Goal: Navigation & Orientation: Find specific page/section

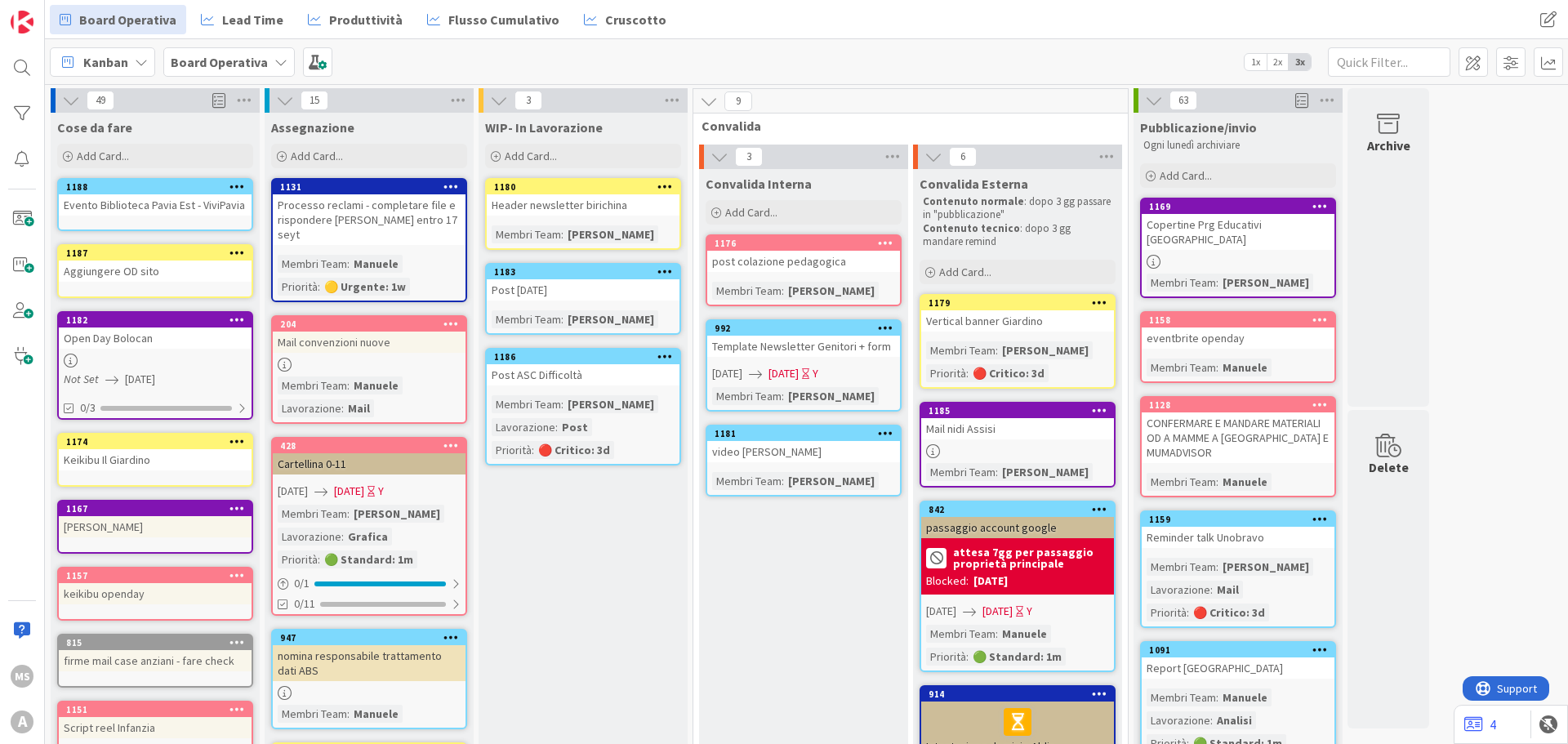
click at [235, 510] on icon at bounding box center [238, 508] width 16 height 12
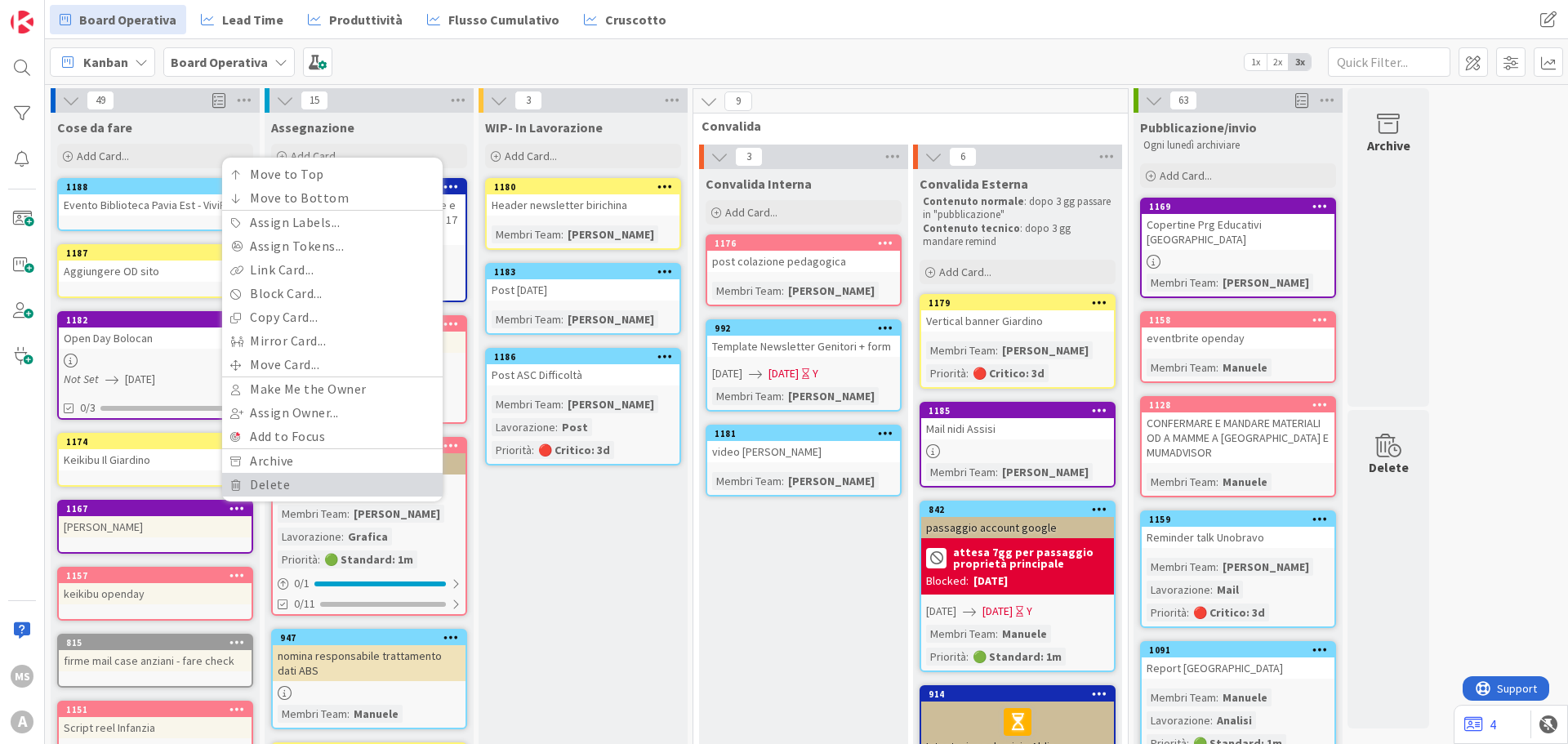
click at [259, 478] on link "Delete" at bounding box center [332, 484] width 221 height 24
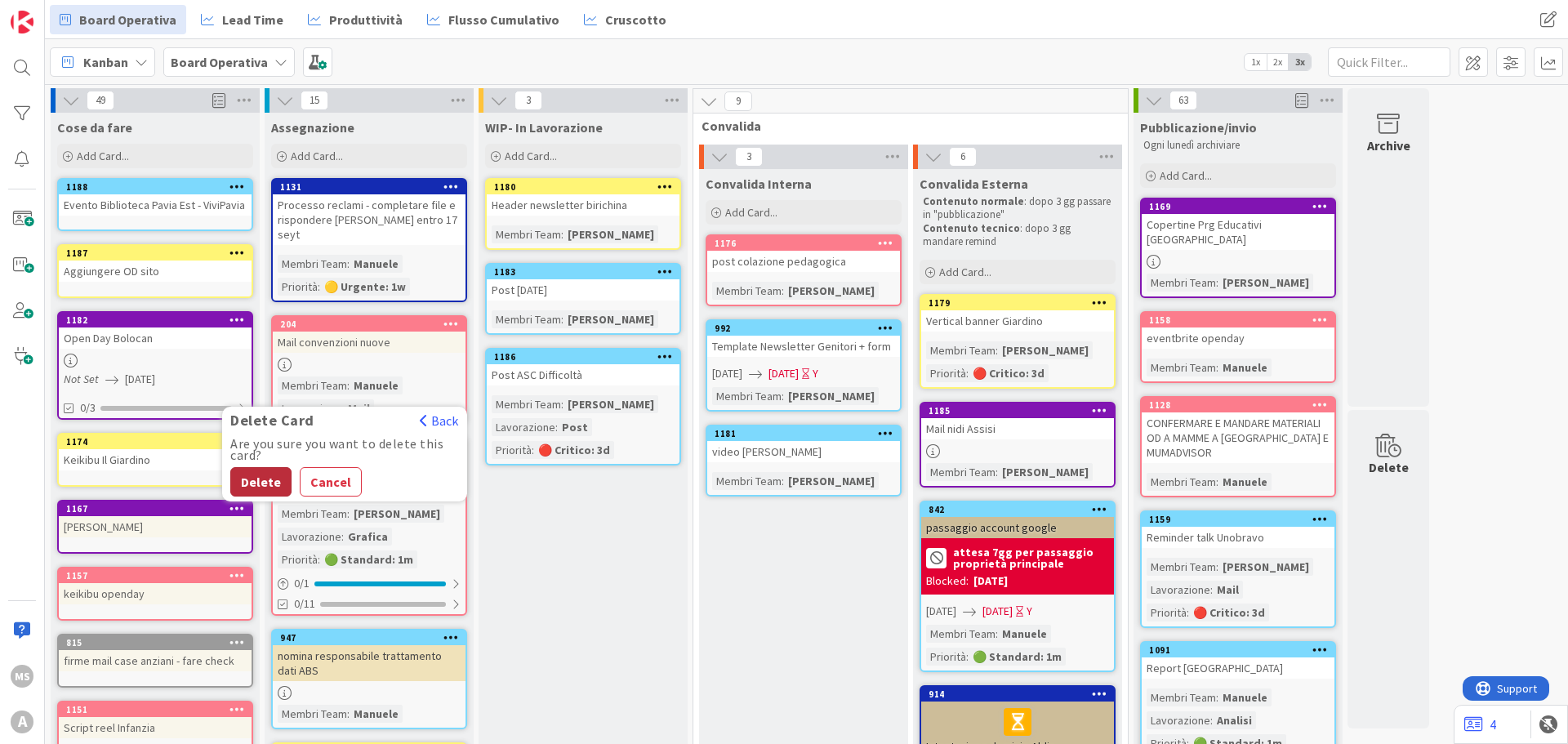
click at [281, 473] on button "Delete" at bounding box center [261, 482] width 61 height 30
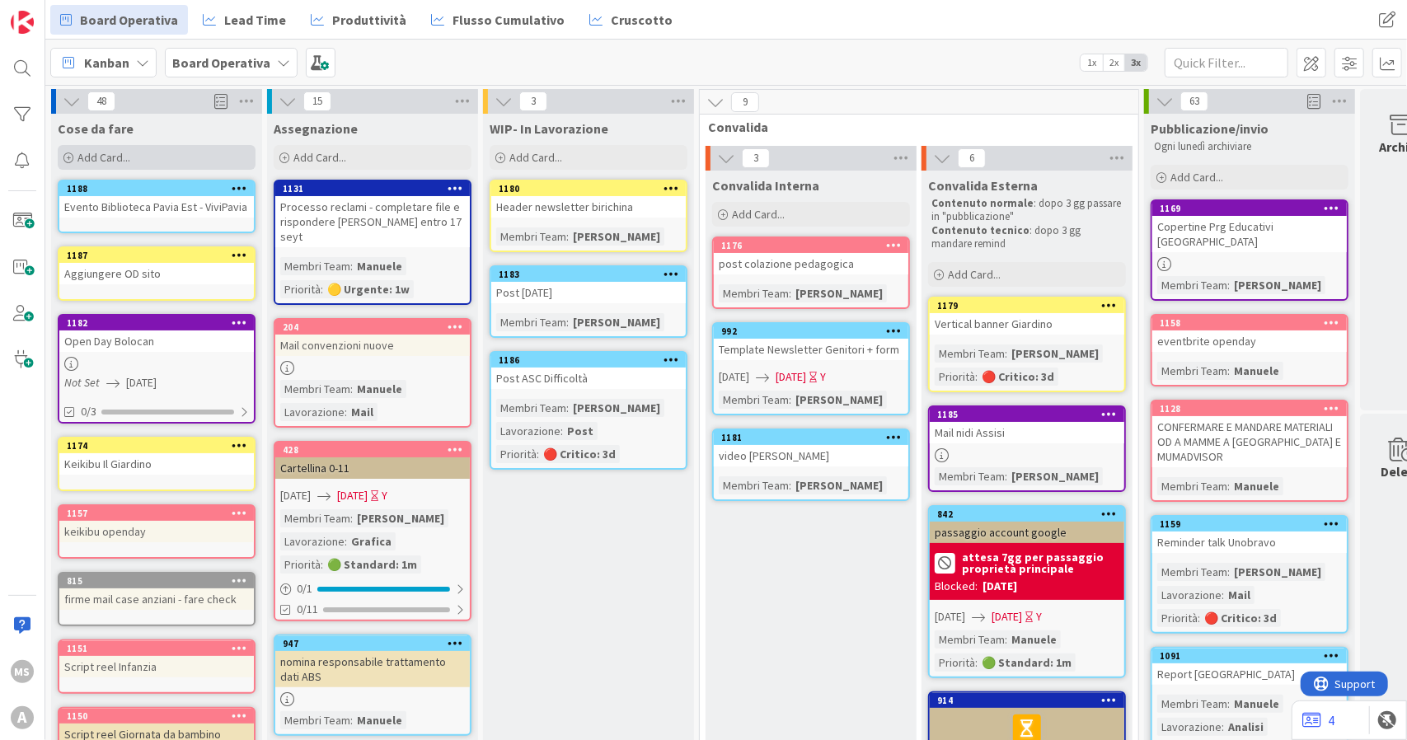
click at [140, 154] on div "Add Card..." at bounding box center [157, 157] width 198 height 25
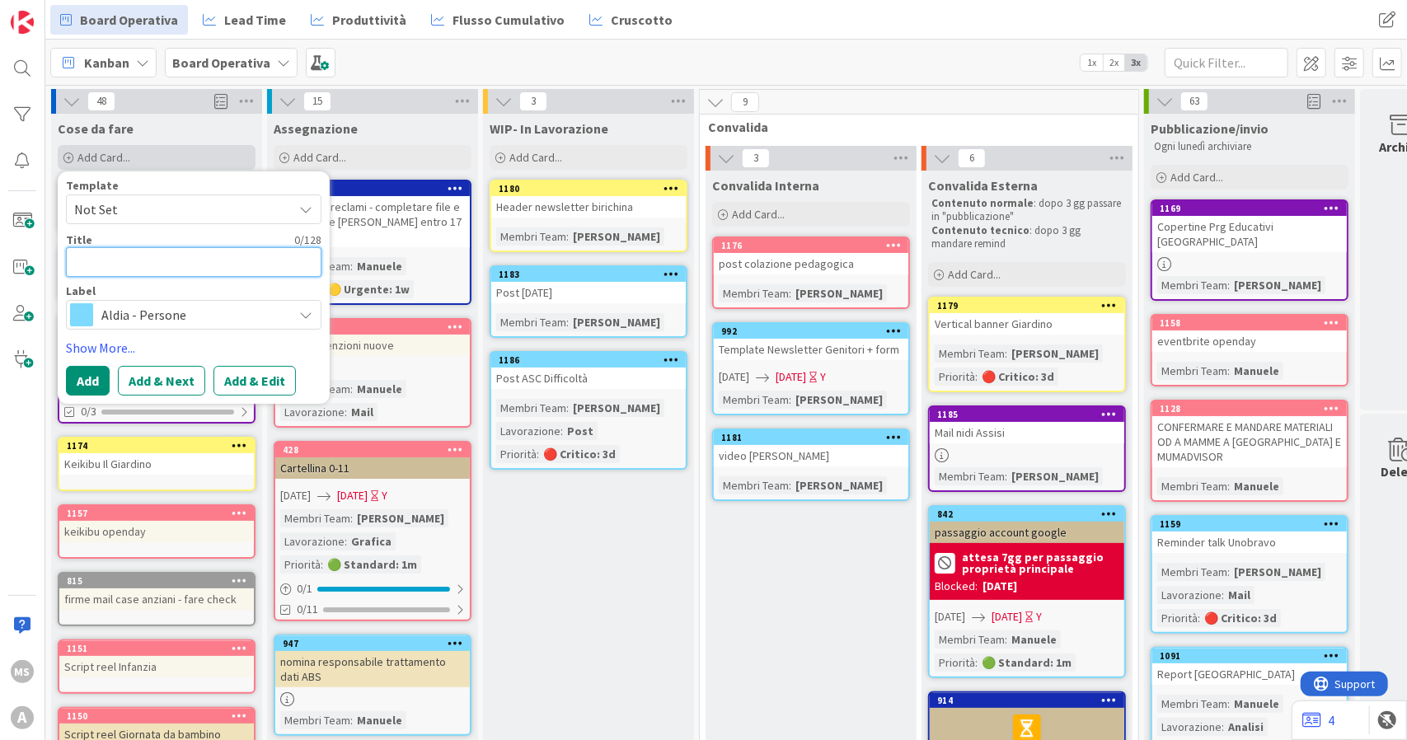
type textarea "S"
type textarea "x"
type textarea "Si"
type textarea "x"
type textarea "S"
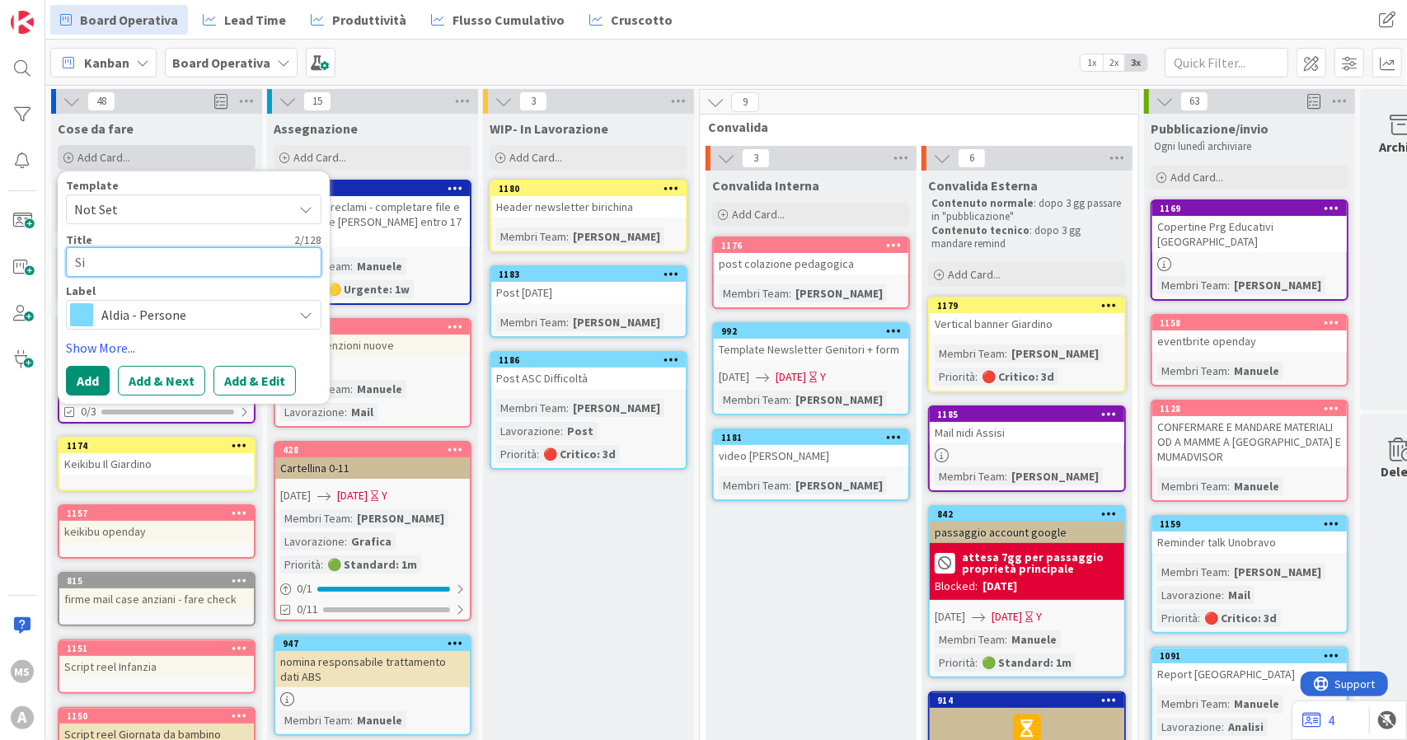
type textarea "x"
type textarea "S"
type textarea "x"
type textarea "Si"
type textarea "x"
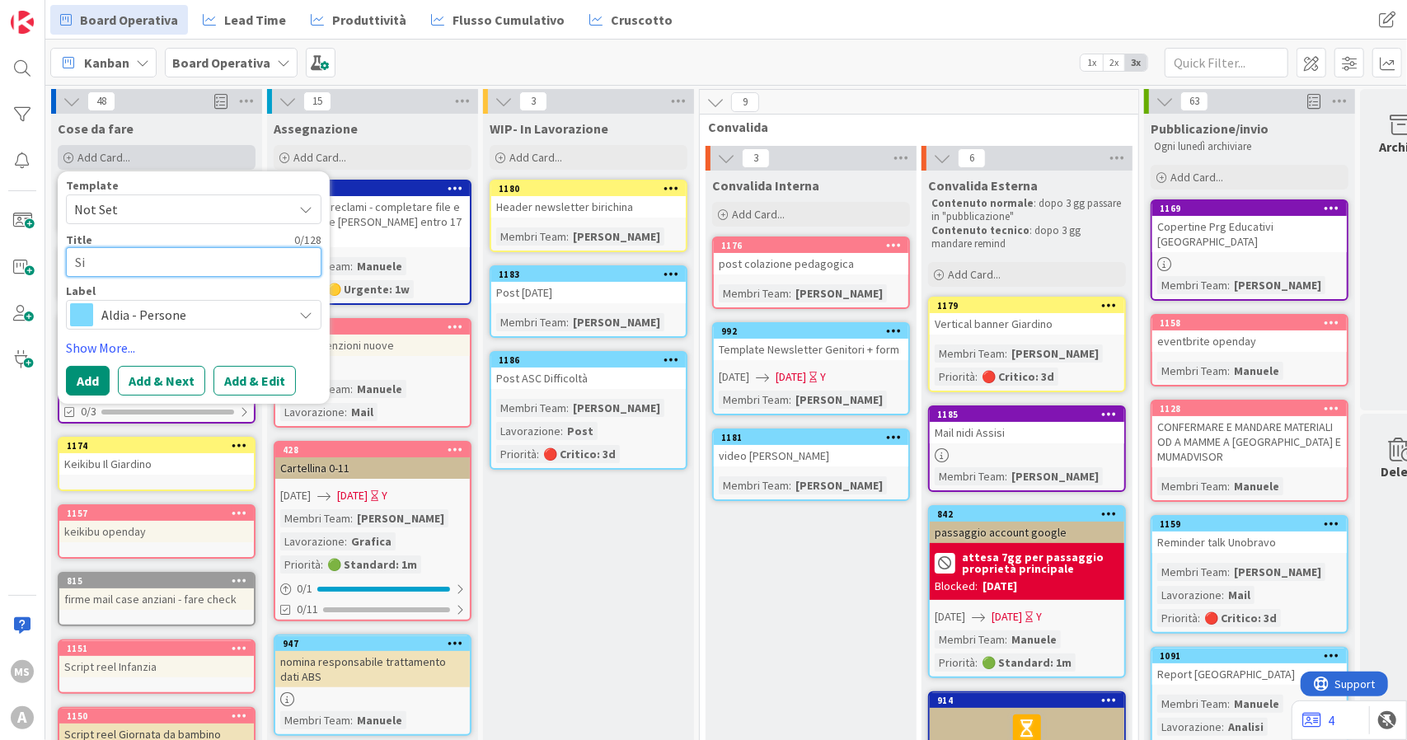
type textarea "Sis"
type textarea "x"
type textarea "Sist"
type textarea "x"
type textarea "Siste"
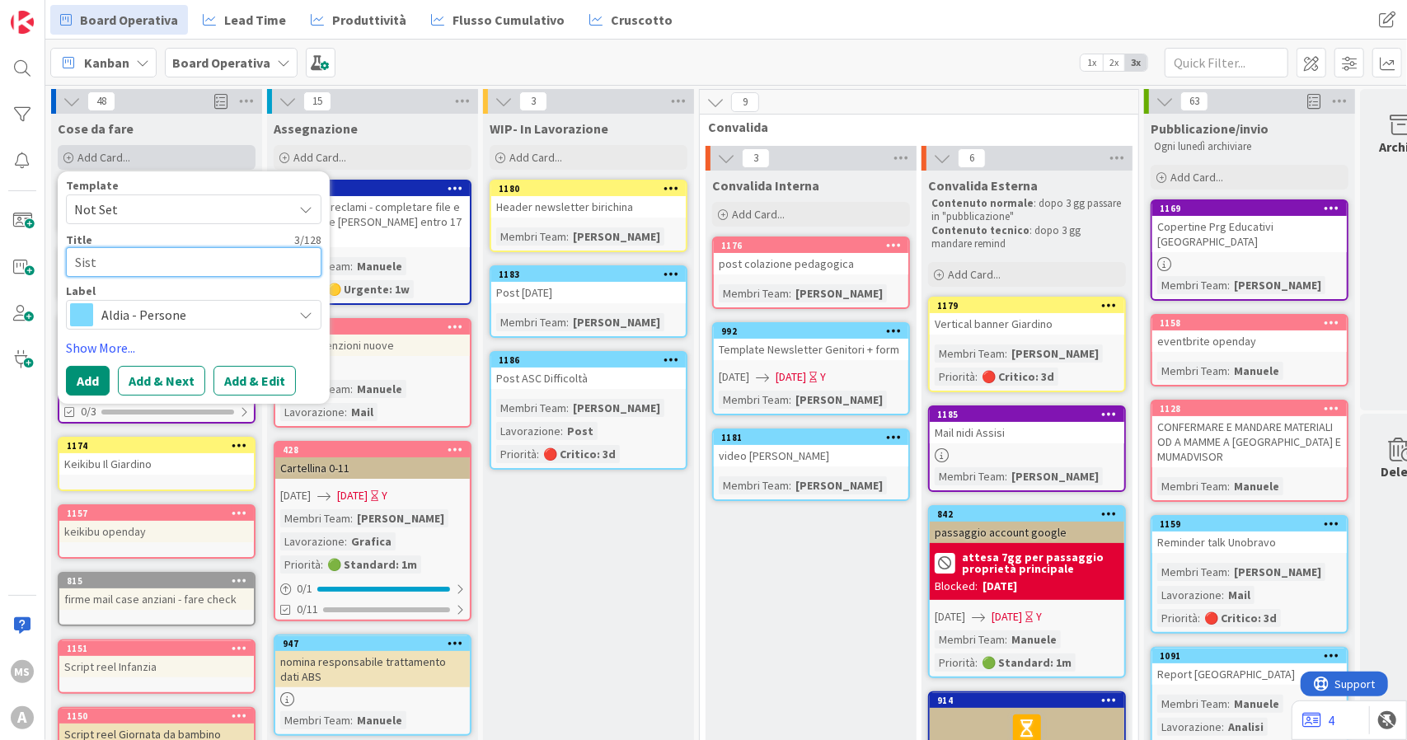
type textarea "x"
type textarea "Sist"
type textarea "x"
type textarea "Sis"
type textarea "x"
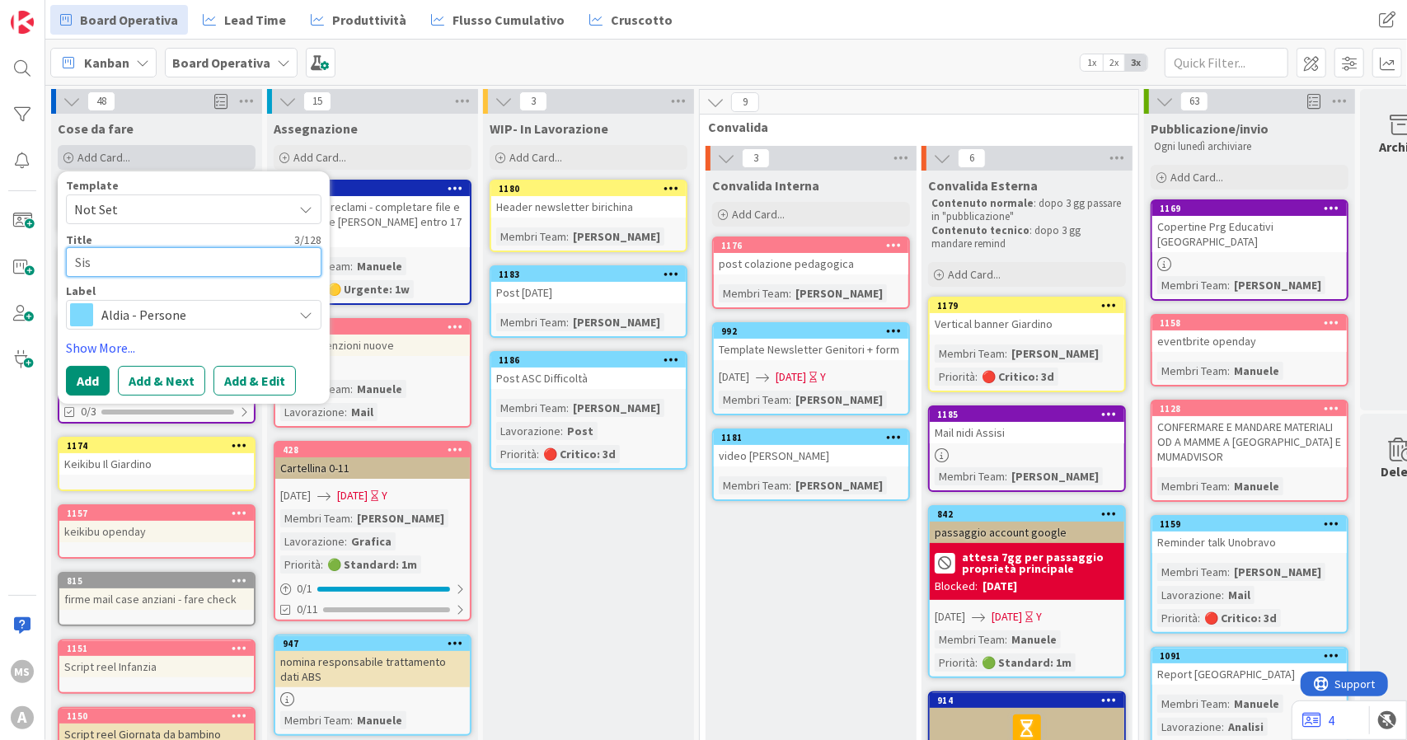
type textarea "Si"
type textarea "x"
type textarea "S"
type textarea "x"
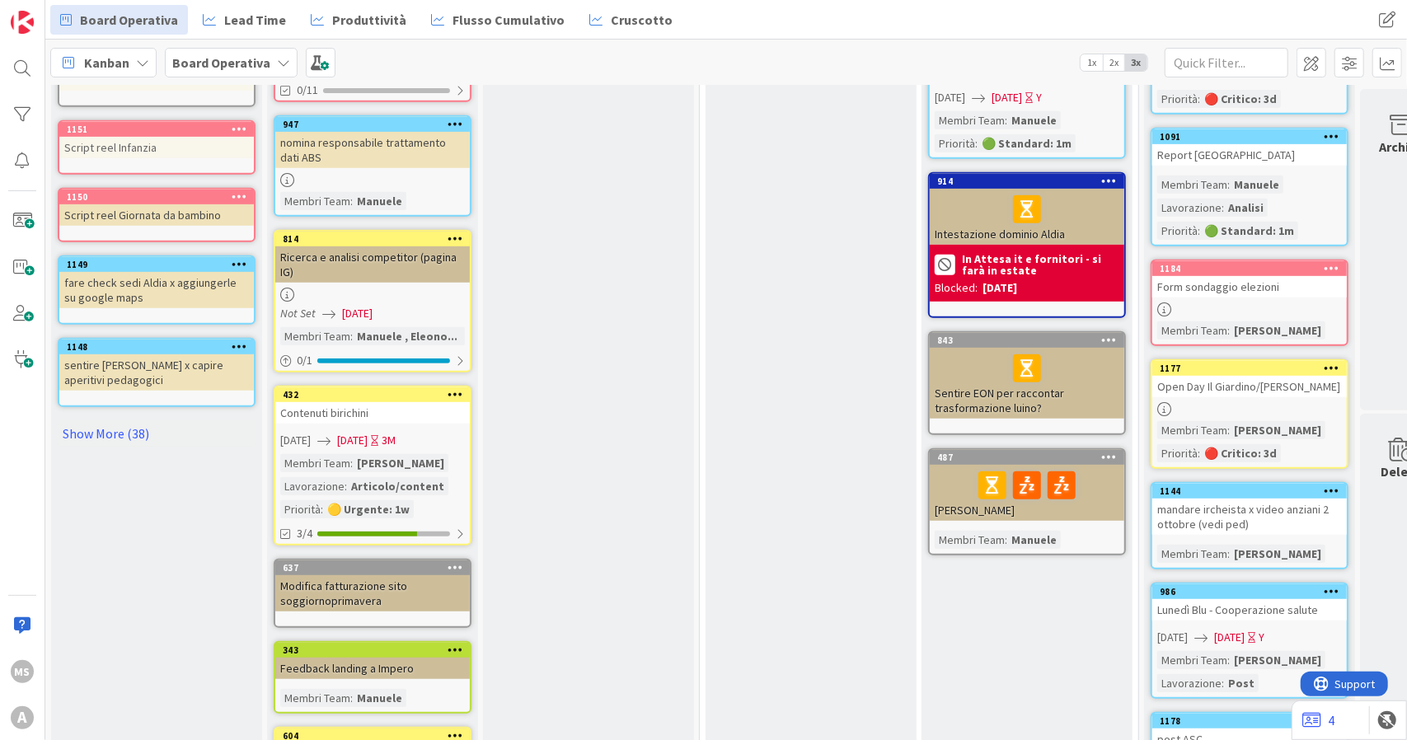
scroll to position [518, 0]
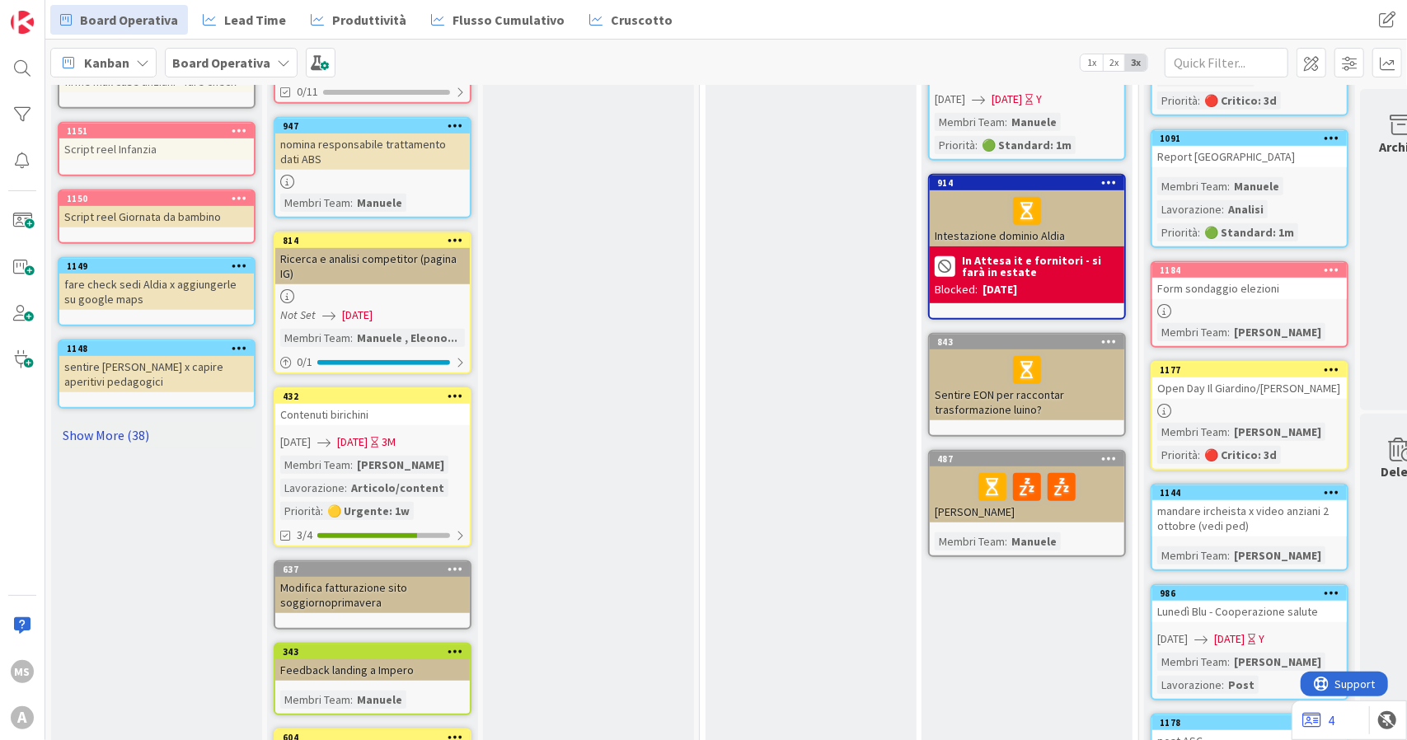
click at [84, 430] on link "Show More (38)" at bounding box center [157, 435] width 198 height 26
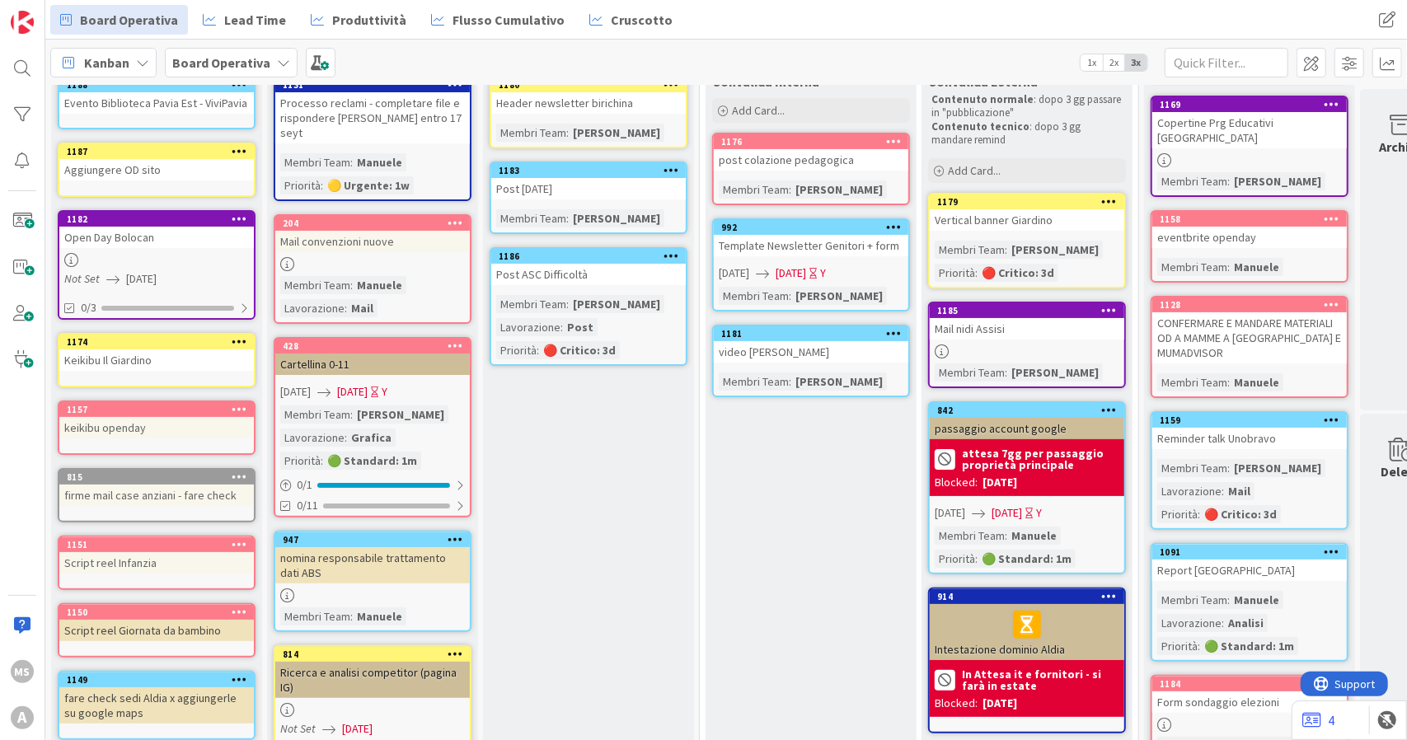
scroll to position [0, 0]
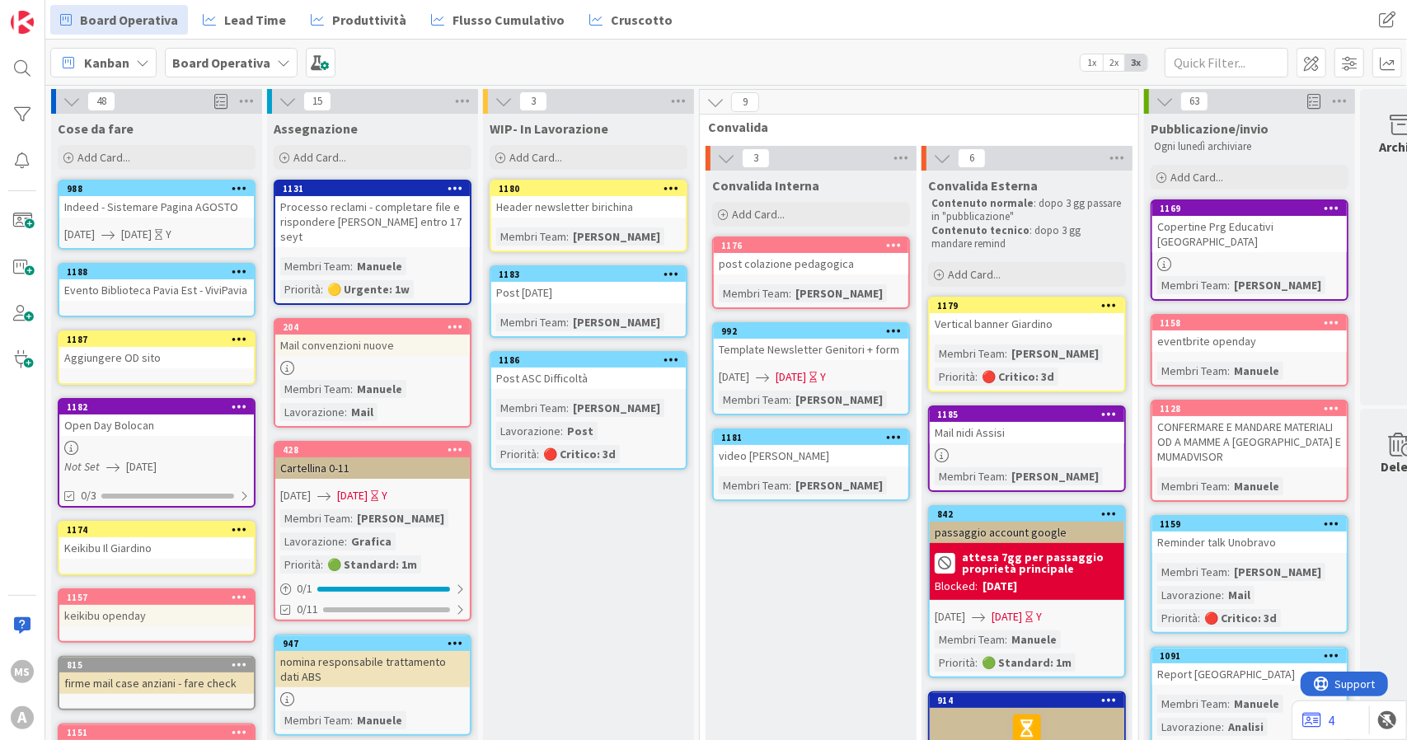
click at [259, 60] on b "Board Operativa" at bounding box center [221, 62] width 98 height 16
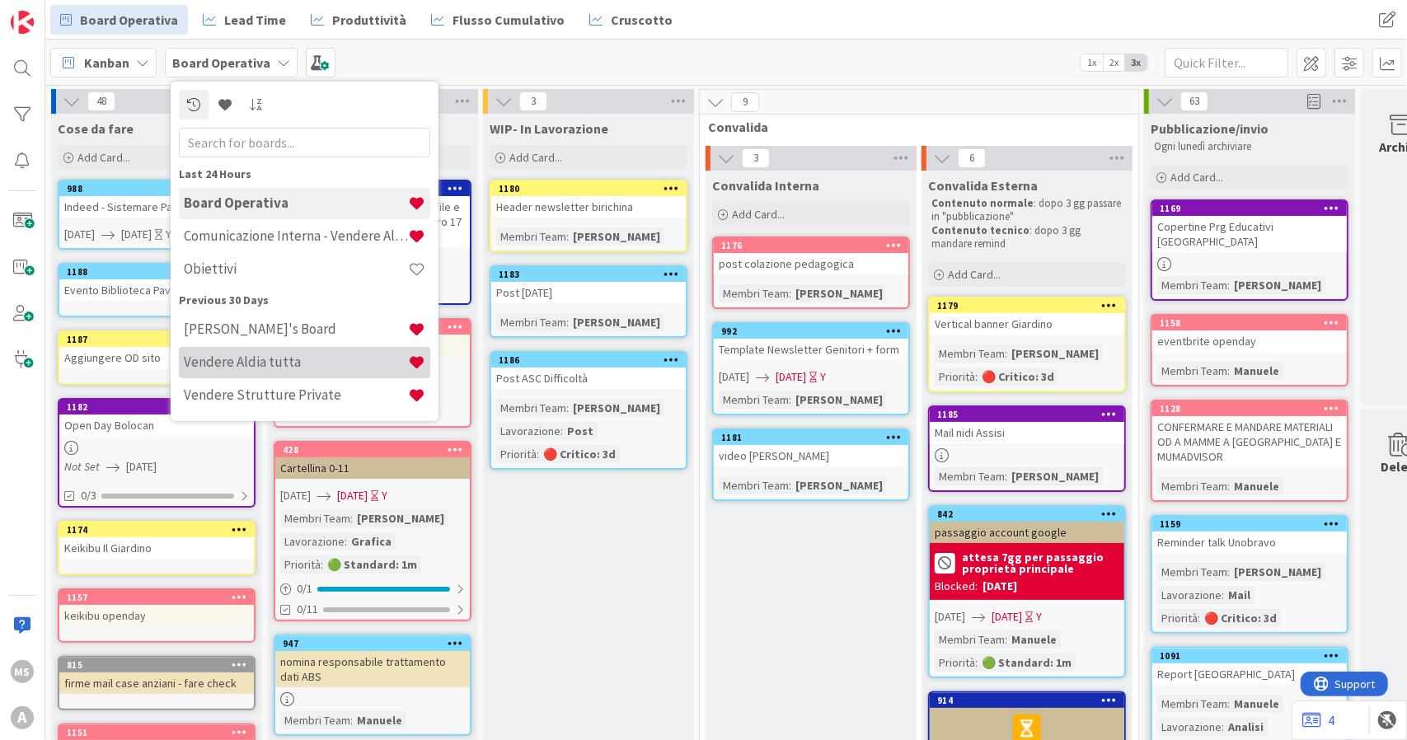
click at [280, 356] on h4 "Vendere Aldia tutta" at bounding box center [296, 362] width 224 height 16
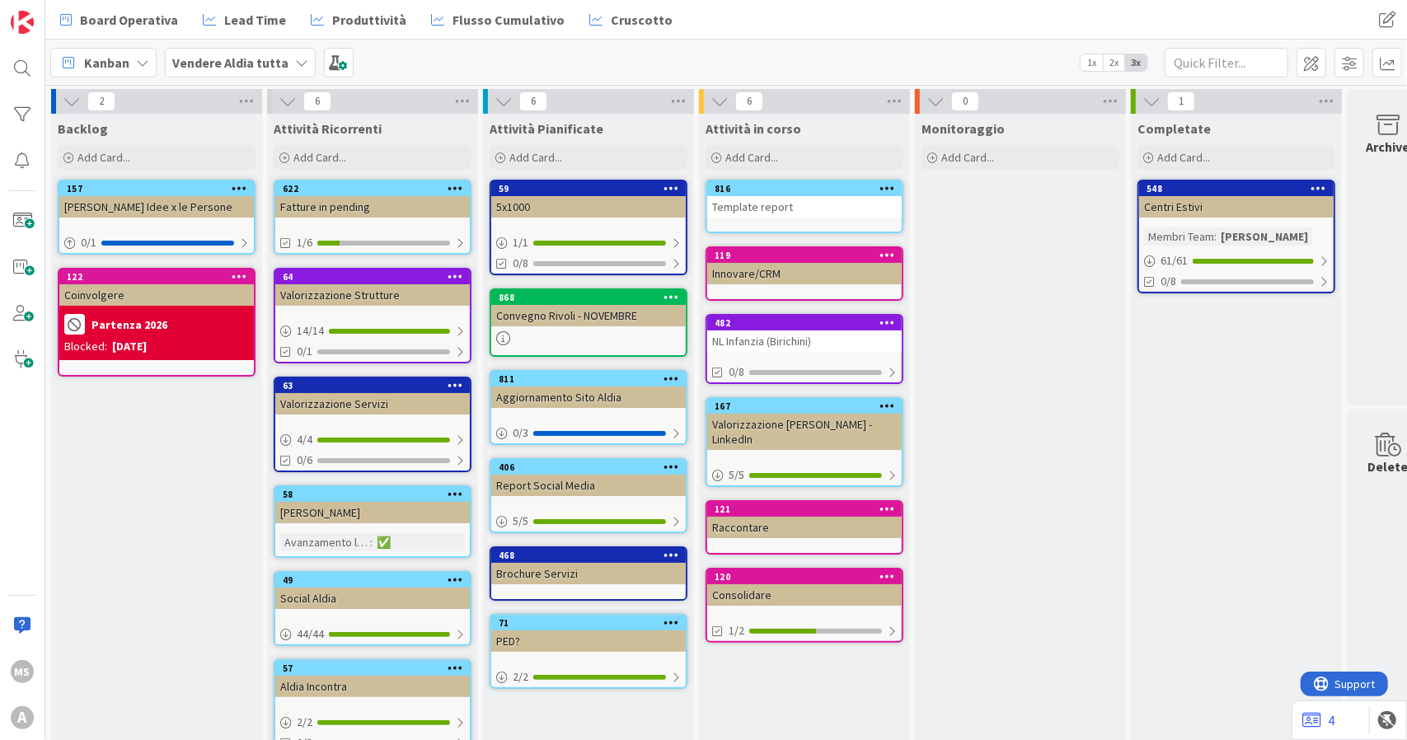
click at [251, 67] on b "Vendere Aldia tutta" at bounding box center [230, 62] width 116 height 16
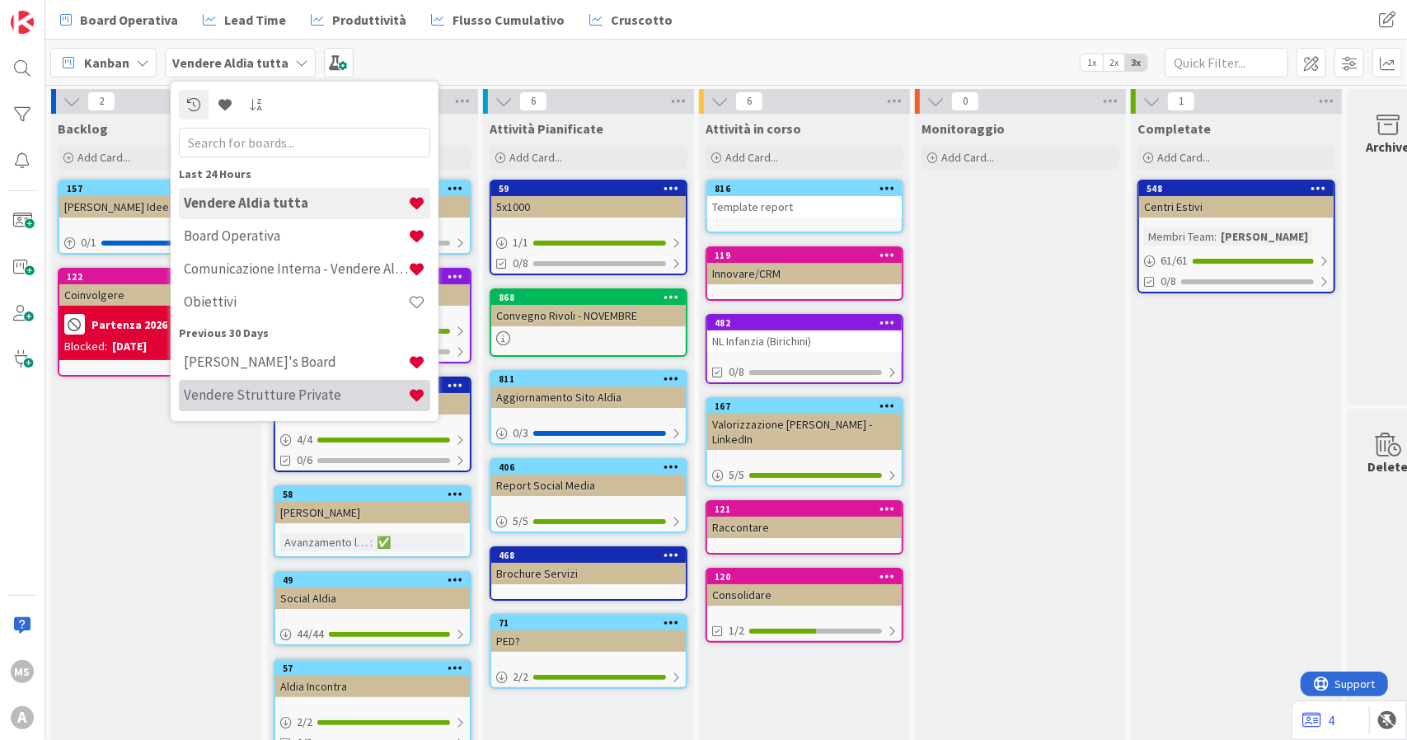
click at [323, 390] on h4 "Vendere Strutture Private" at bounding box center [296, 395] width 224 height 16
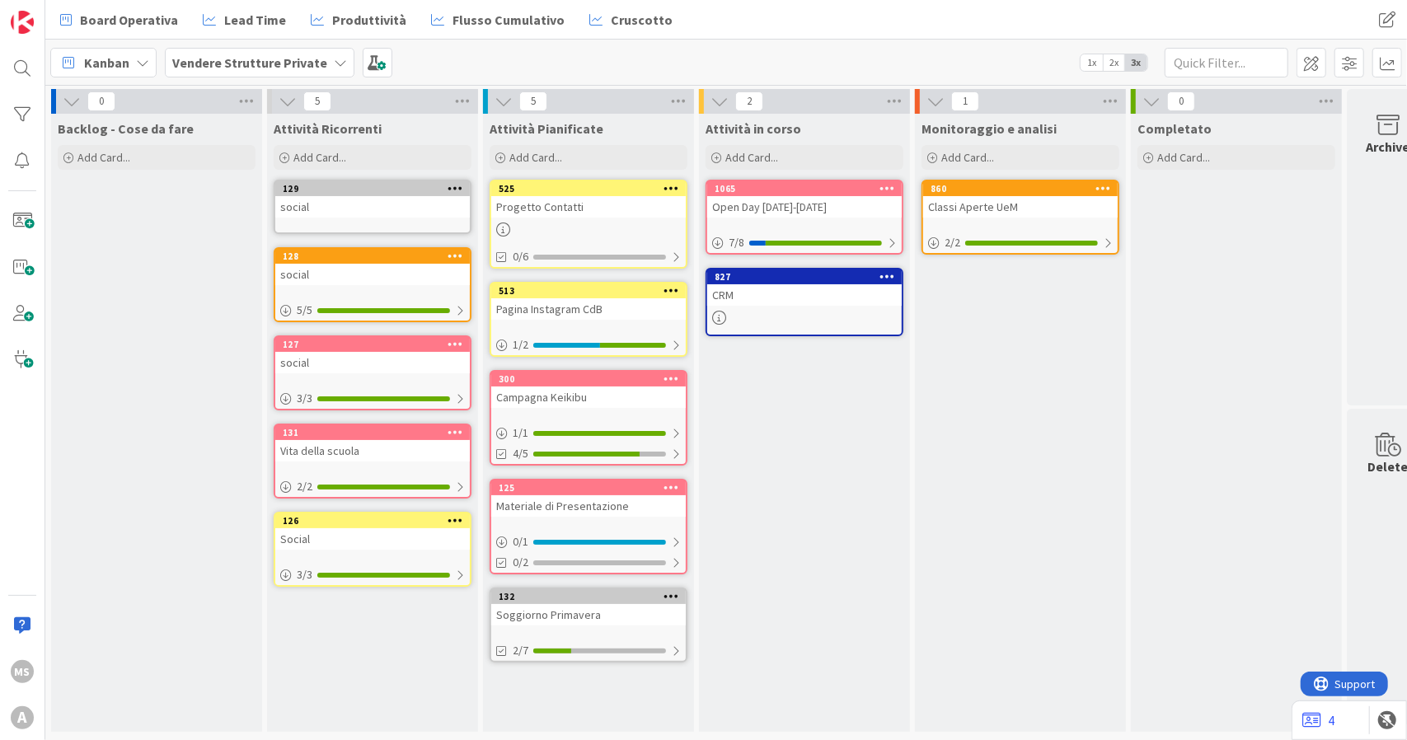
click at [237, 54] on b "Vendere Strutture Private" at bounding box center [249, 62] width 155 height 16
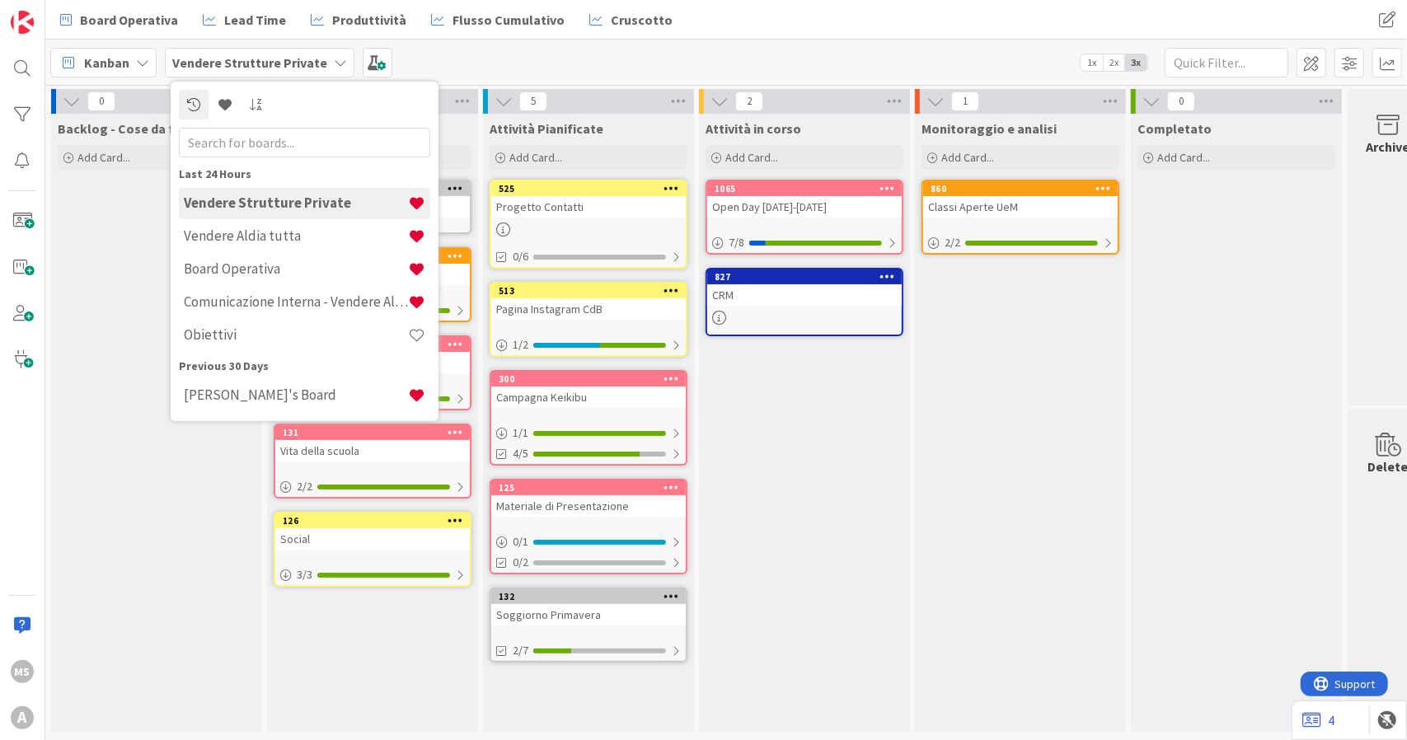
click at [806, 406] on div "Attività in corso Add Card... 1065 Open Day [DATE]-[DATE] 7 / 8 827 CRM" at bounding box center [804, 423] width 211 height 618
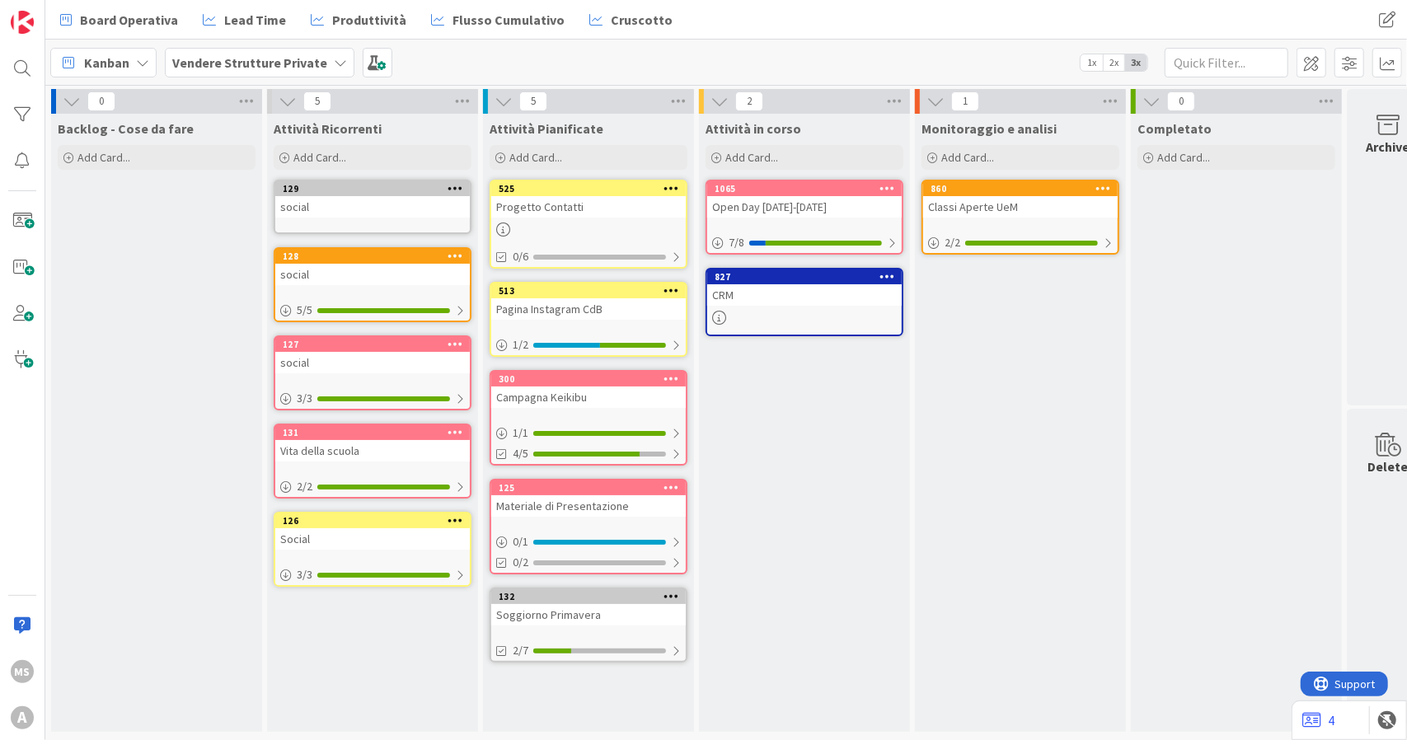
click at [590, 512] on div "Materiale di Presentazione" at bounding box center [588, 506] width 195 height 21
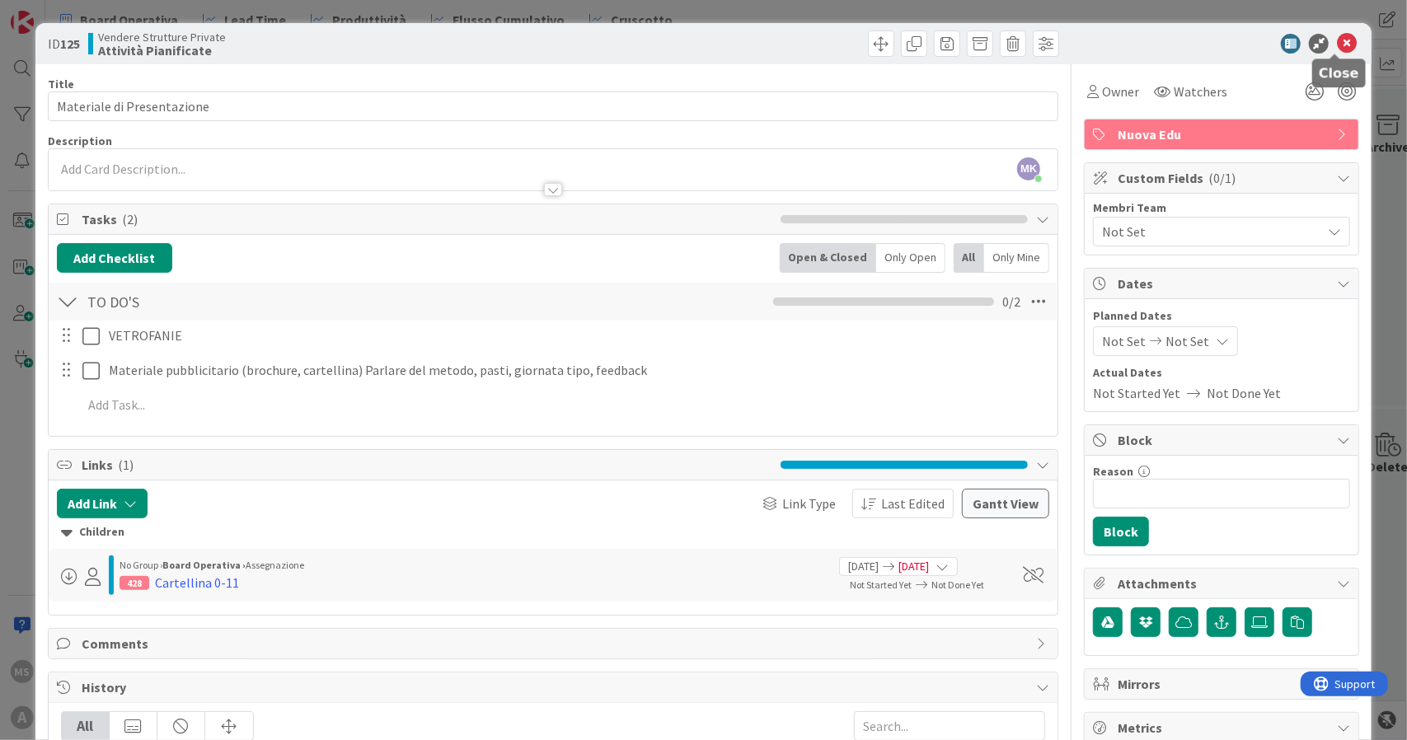
click at [1337, 38] on icon at bounding box center [1347, 44] width 20 height 20
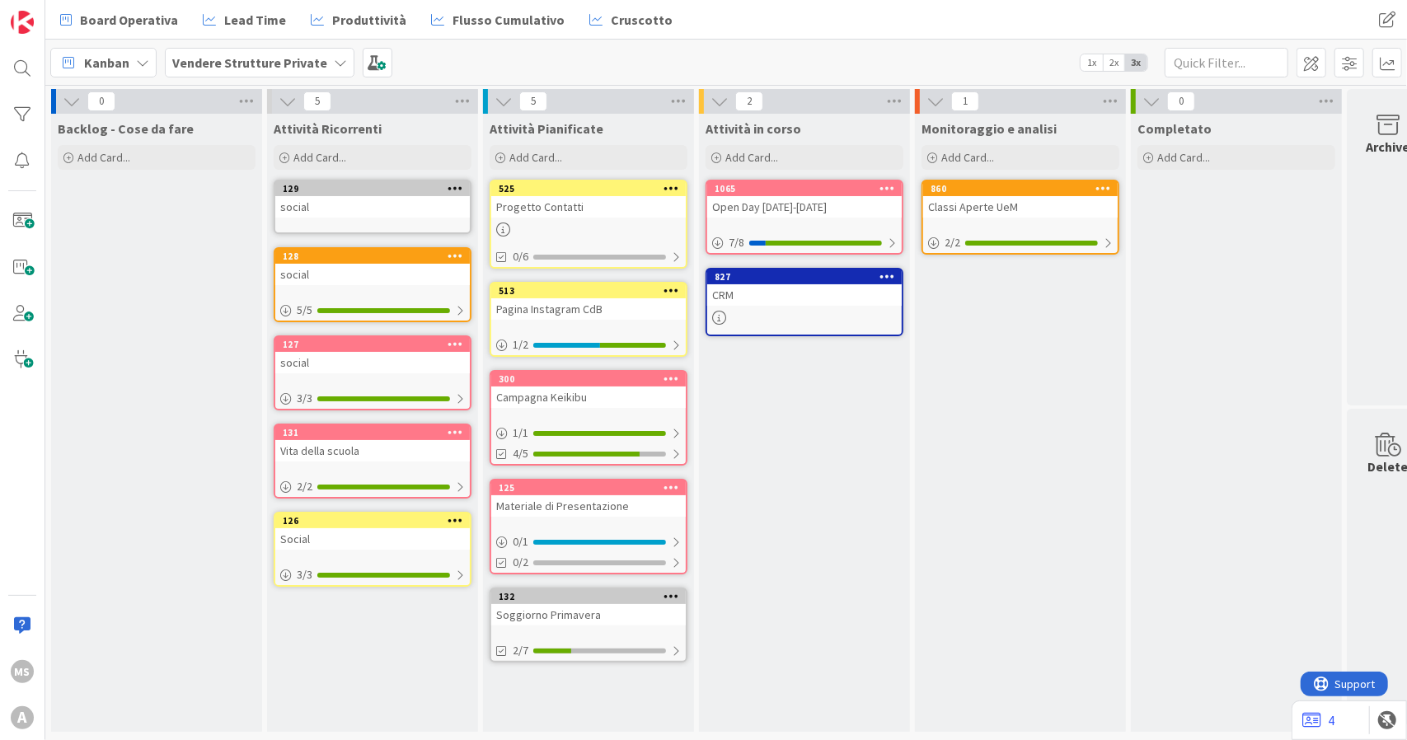
click at [236, 63] on b "Vendere Strutture Private" at bounding box center [249, 62] width 155 height 16
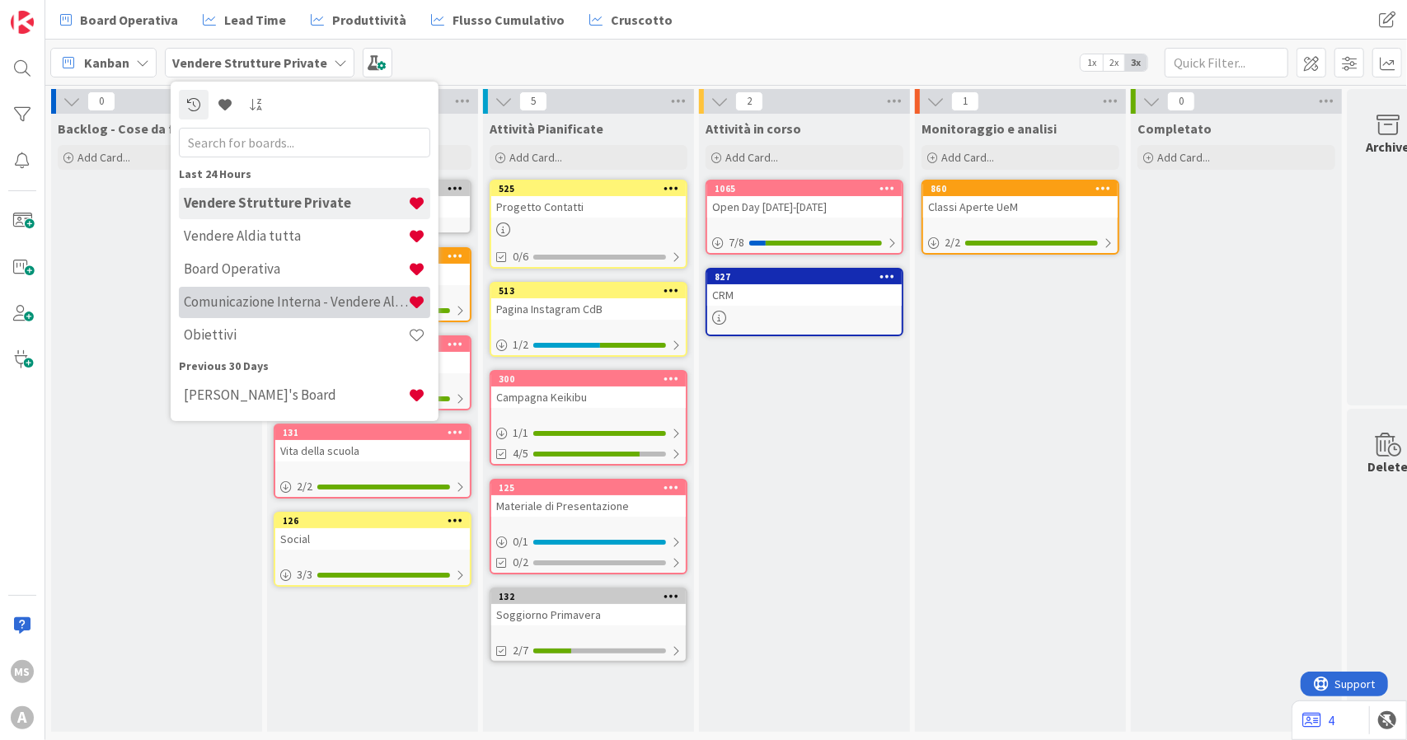
click at [250, 294] on h4 "Comunicazione Interna - Vendere Aldia ai soci" at bounding box center [296, 302] width 224 height 16
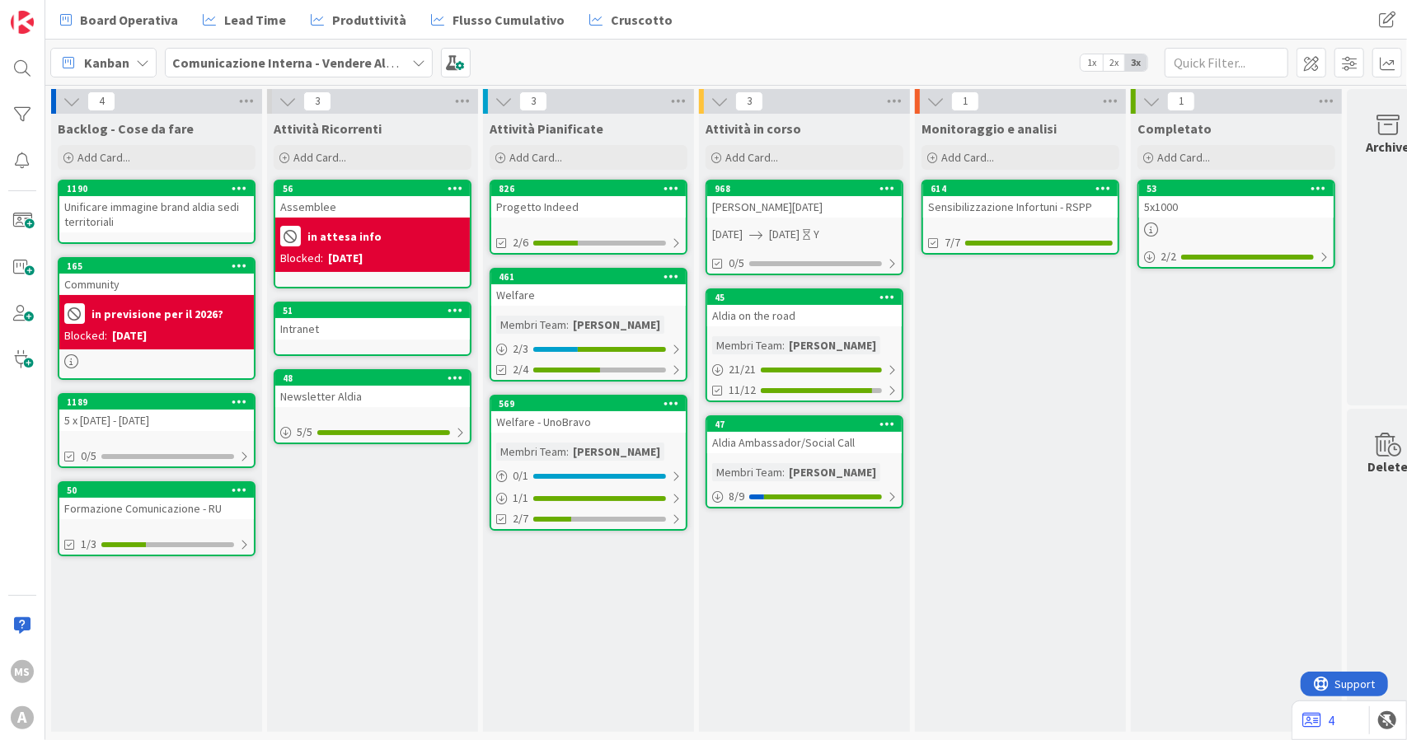
click at [243, 49] on div "Comunicazione Interna - Vendere Aldia ai soci" at bounding box center [299, 63] width 268 height 30
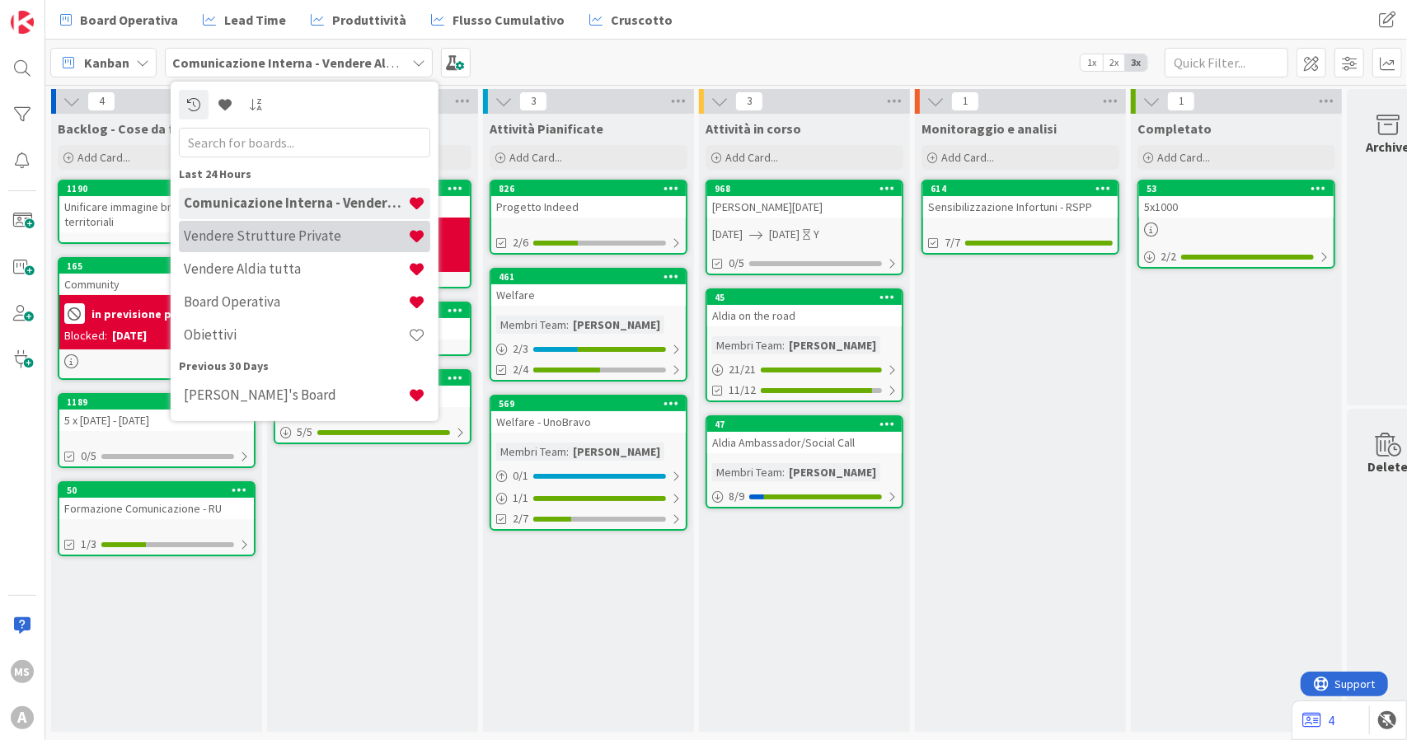
click at [226, 247] on div "Vendere Strutture Private" at bounding box center [304, 236] width 251 height 31
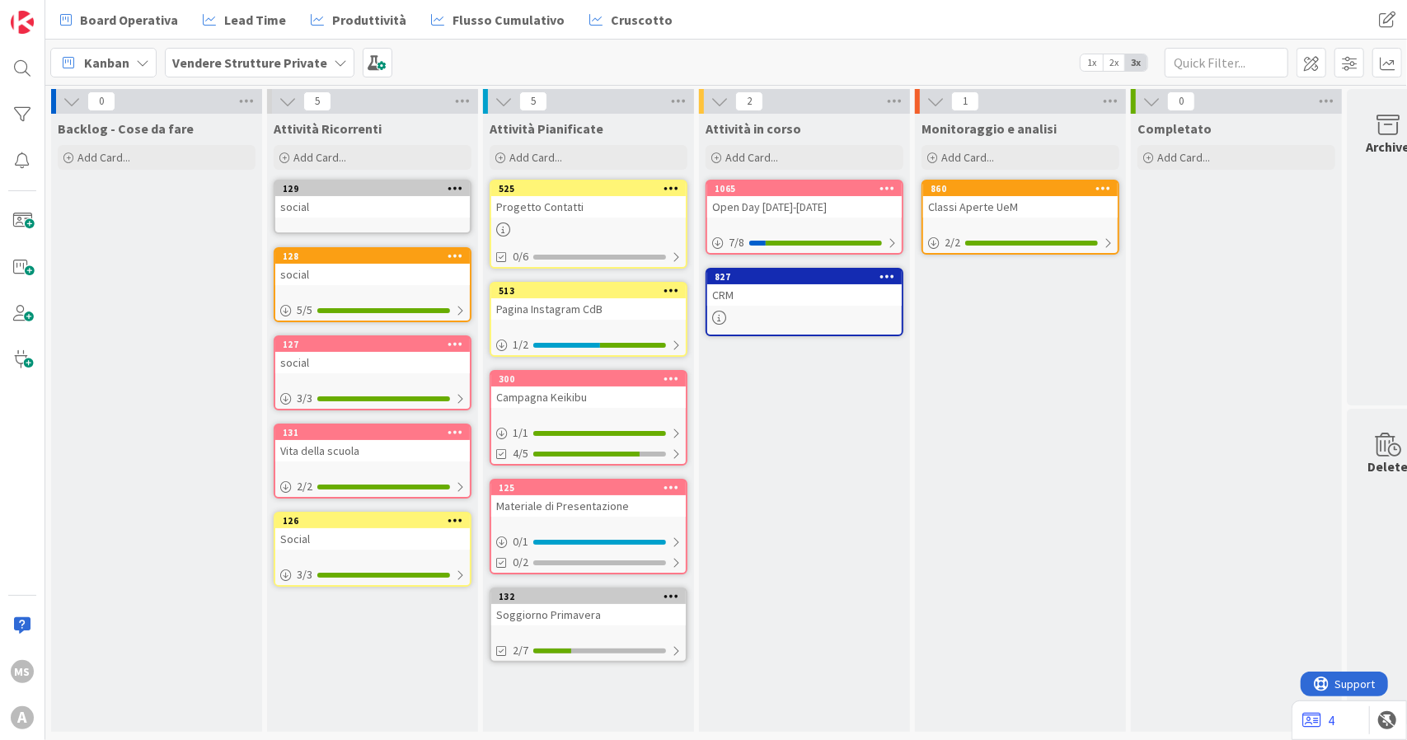
click at [230, 63] on b "Vendere Strutture Private" at bounding box center [249, 62] width 155 height 16
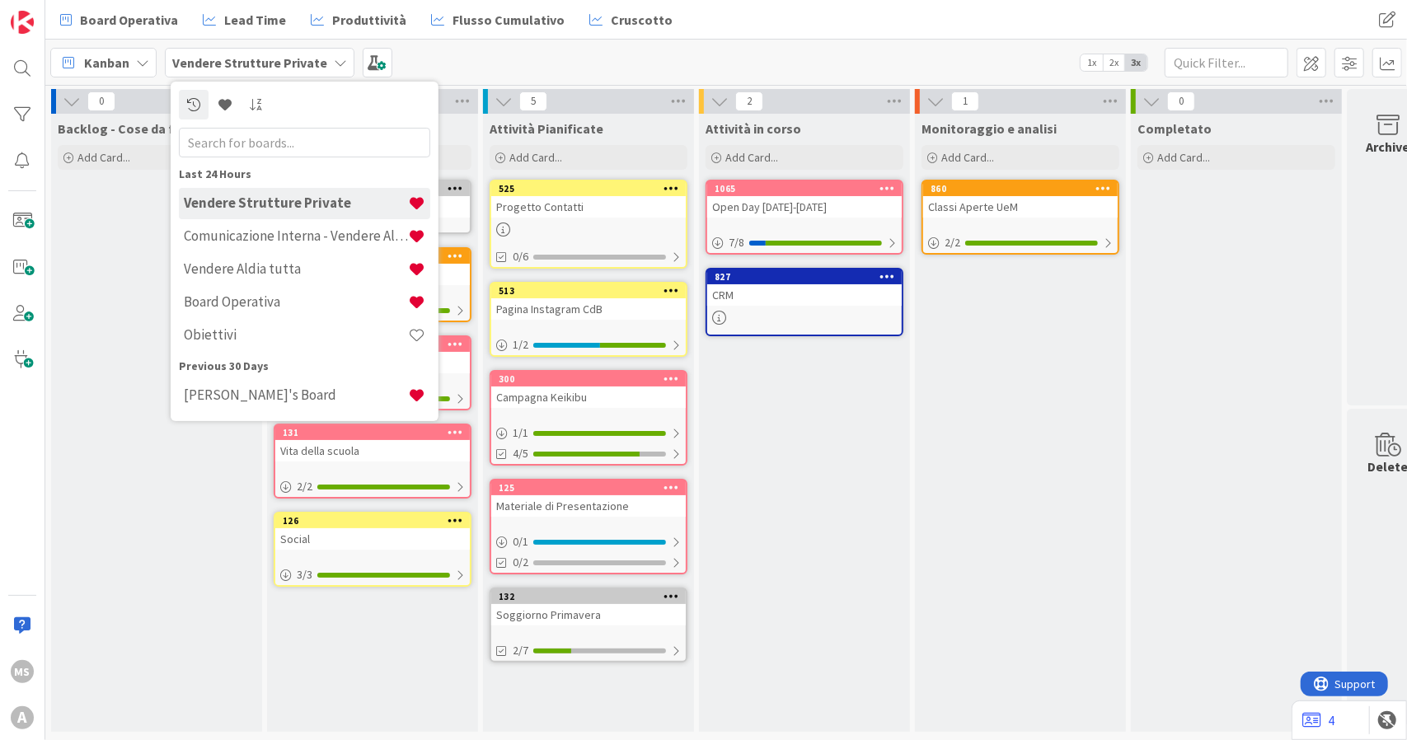
click at [230, 63] on b "Vendere Strutture Private" at bounding box center [249, 62] width 155 height 16
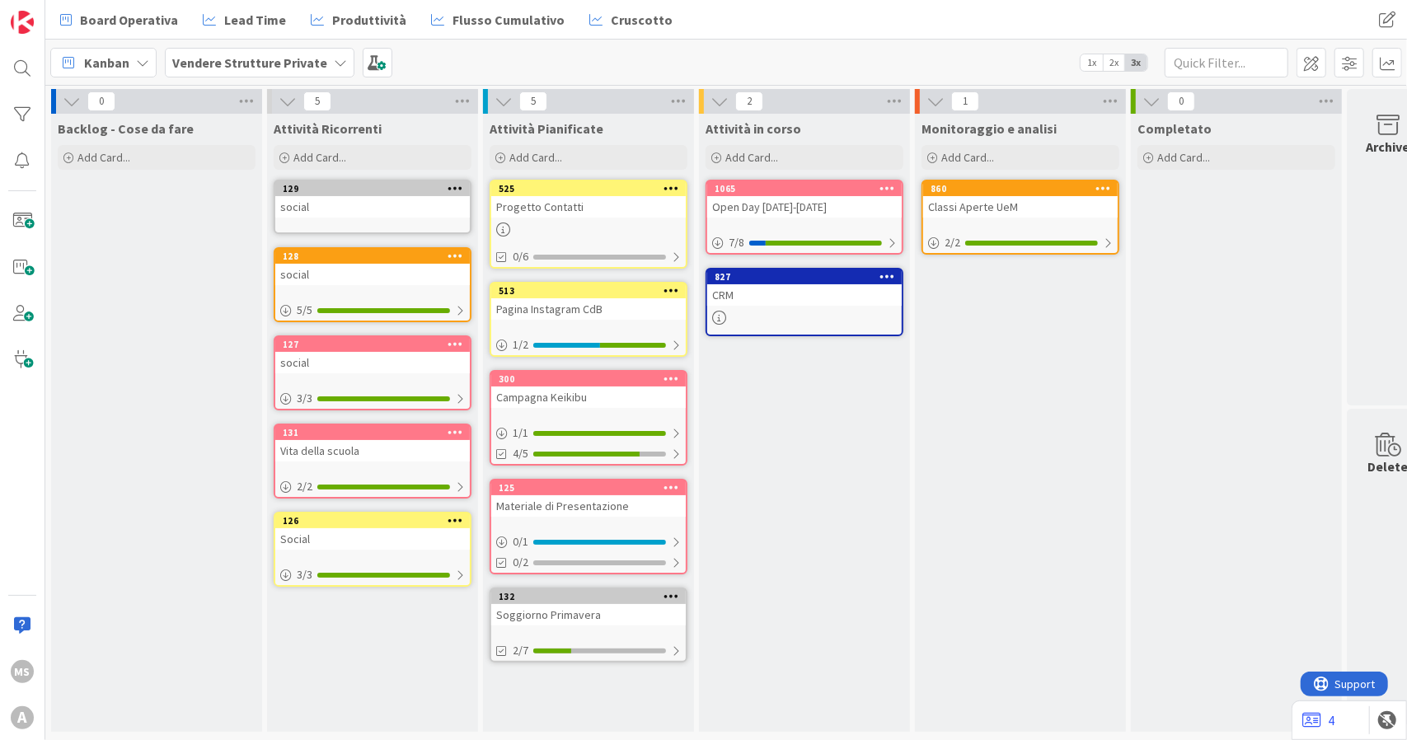
click at [230, 63] on b "Vendere Strutture Private" at bounding box center [249, 62] width 155 height 16
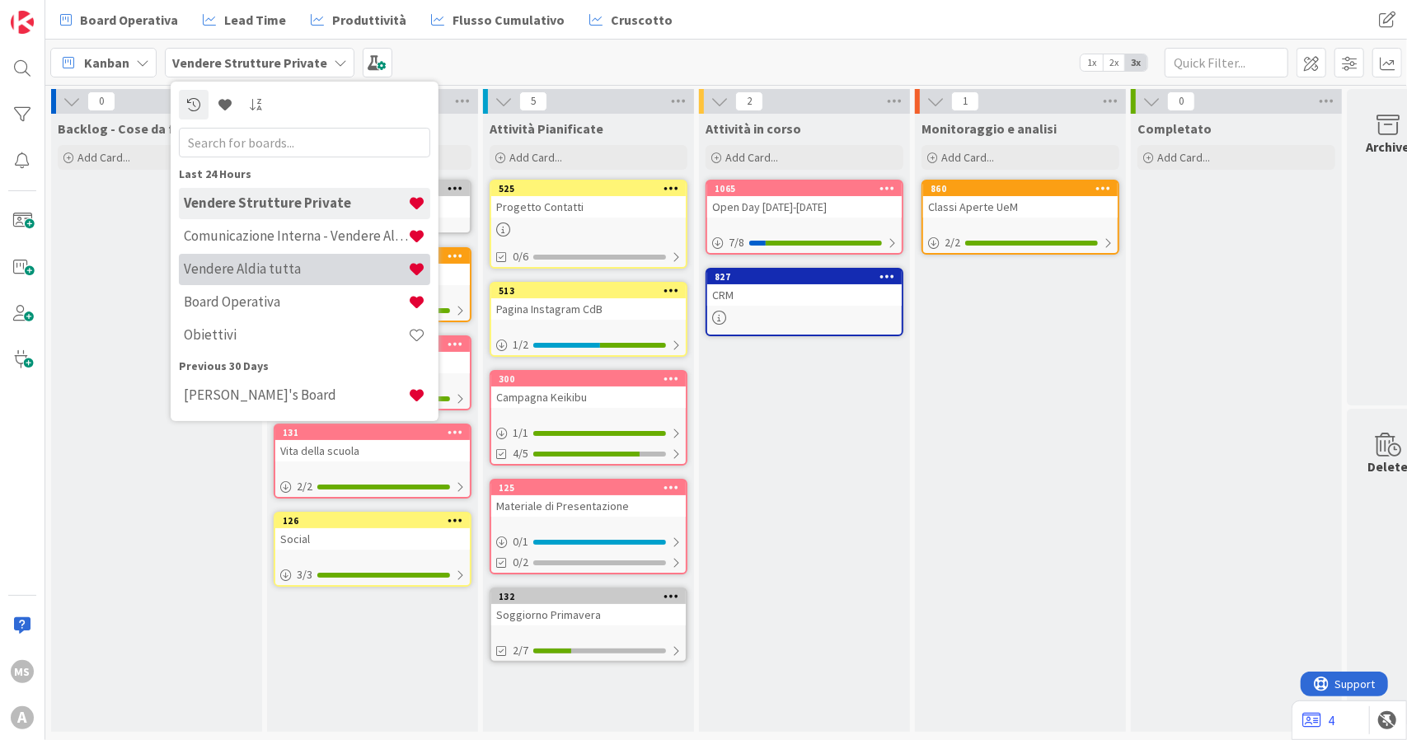
click at [273, 271] on h4 "Vendere Aldia tutta" at bounding box center [296, 269] width 224 height 16
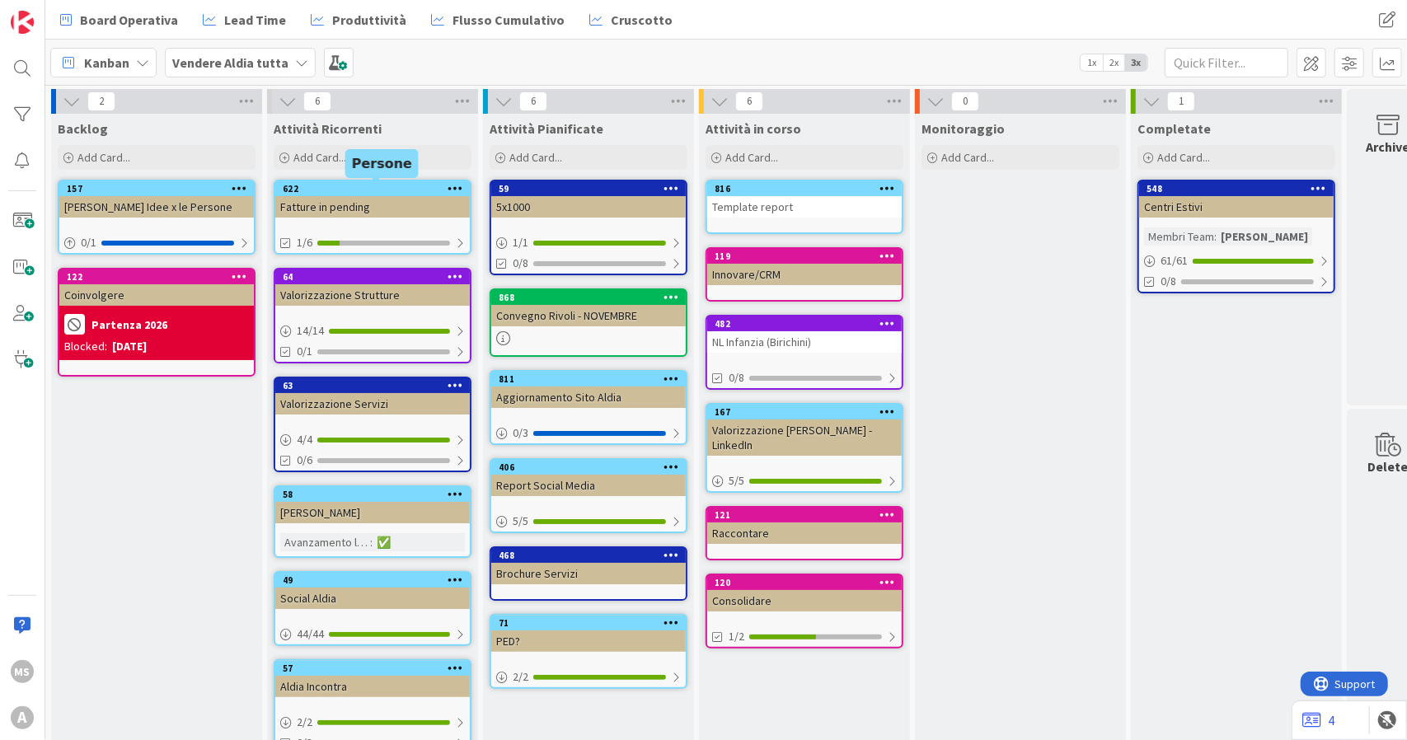
click at [340, 194] on div "622" at bounding box center [376, 189] width 187 height 12
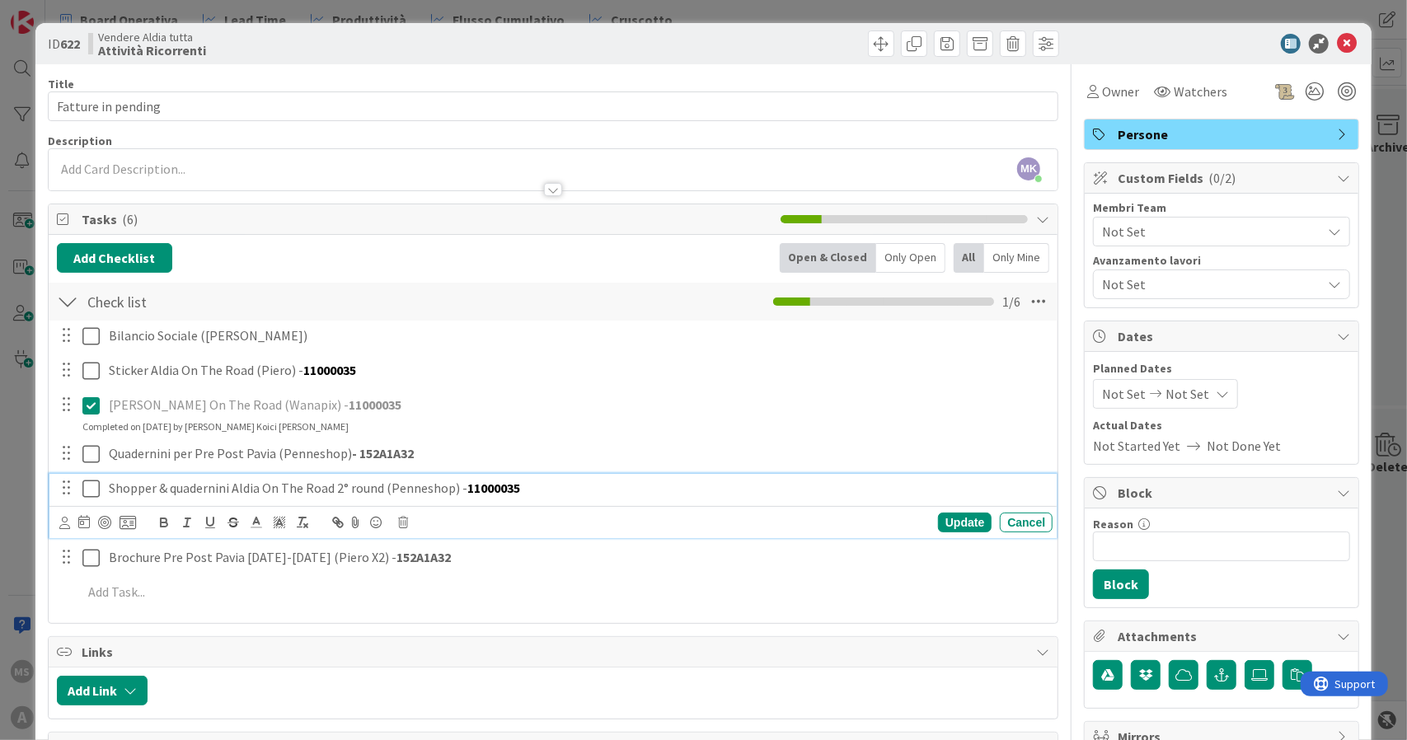
click at [92, 490] on icon at bounding box center [90, 489] width 17 height 20
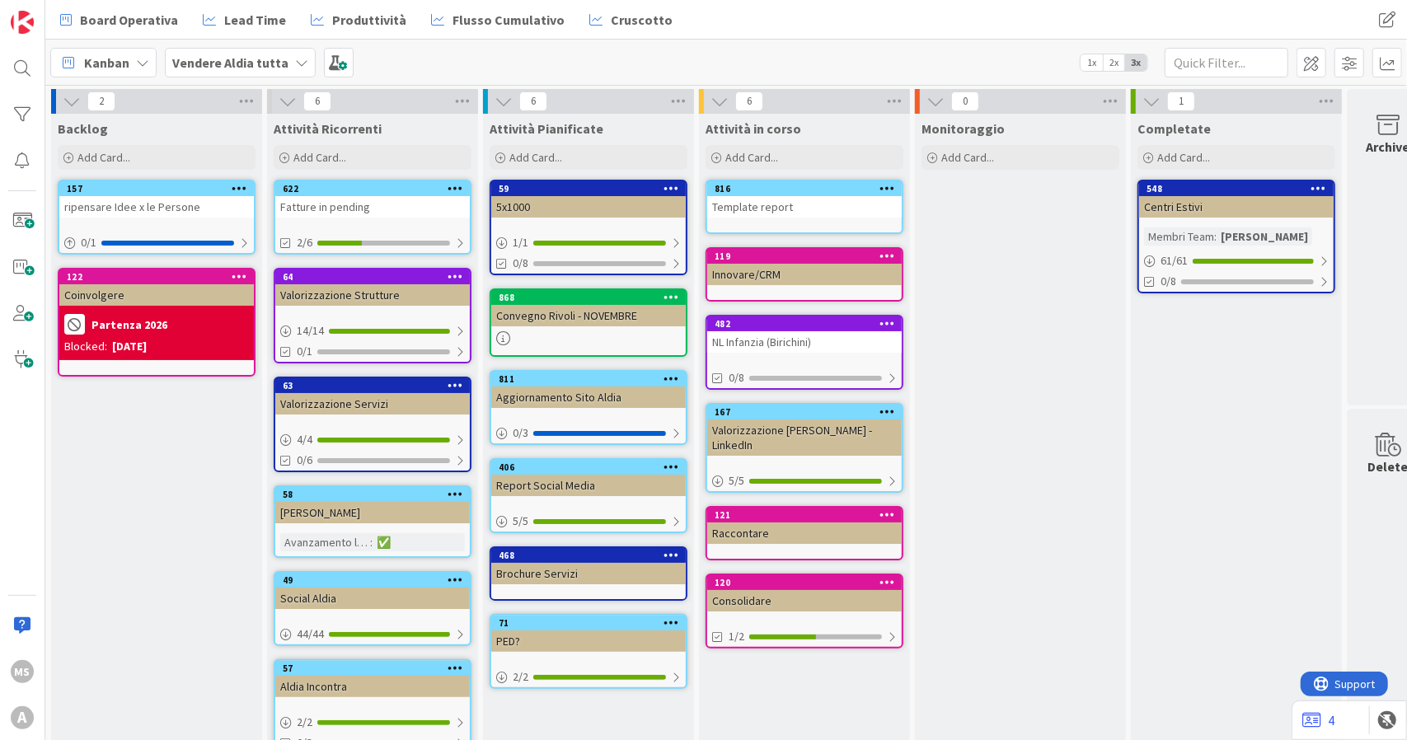
click at [317, 512] on div "[PERSON_NAME]" at bounding box center [372, 512] width 195 height 21
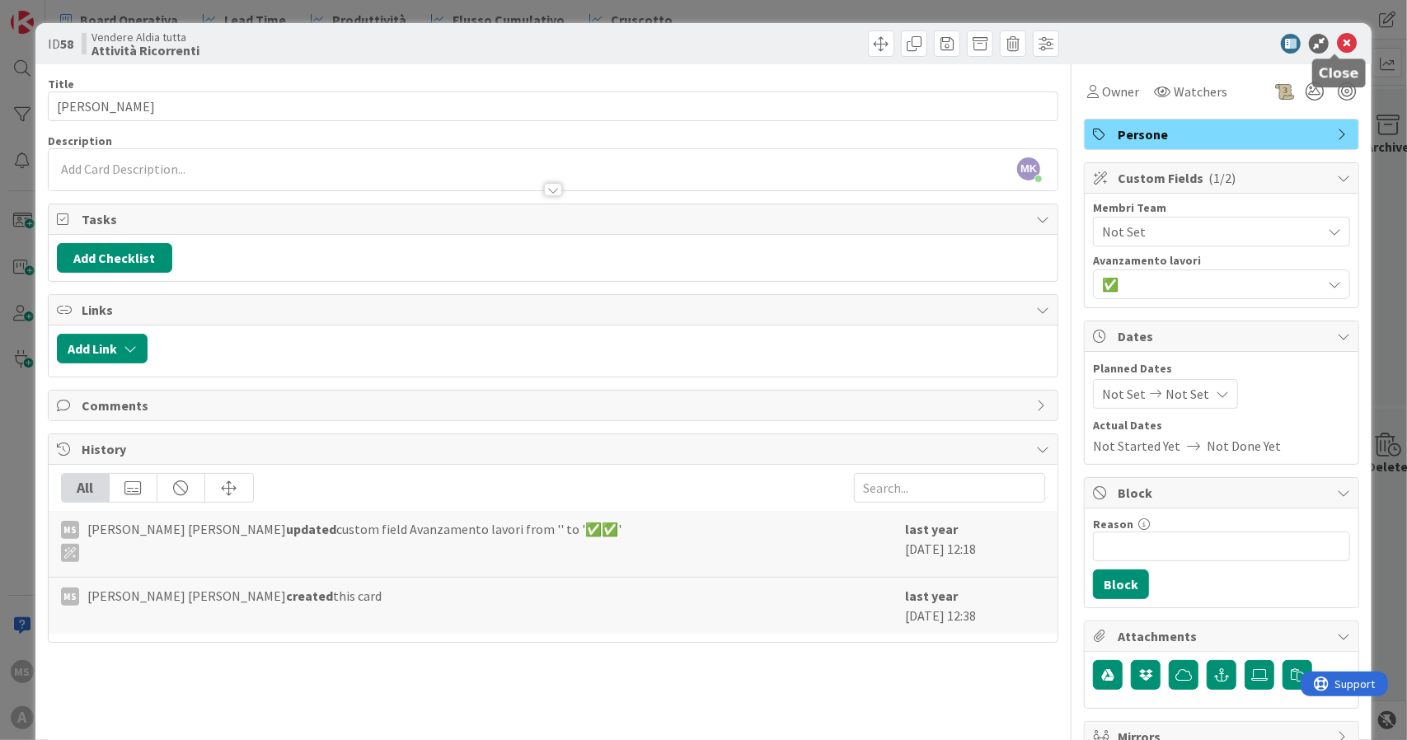
click at [1337, 35] on icon at bounding box center [1347, 44] width 20 height 20
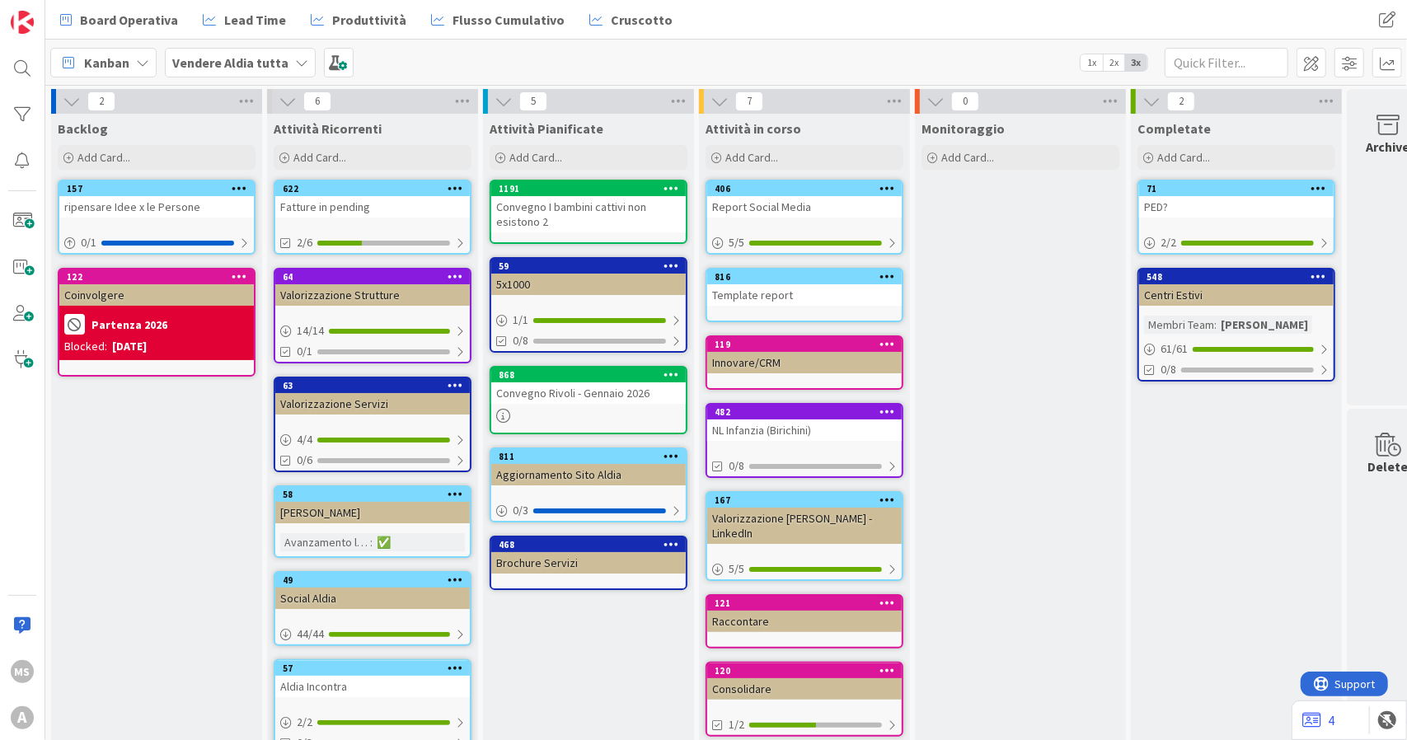
click at [214, 57] on b "Vendere Aldia tutta" at bounding box center [230, 62] width 116 height 16
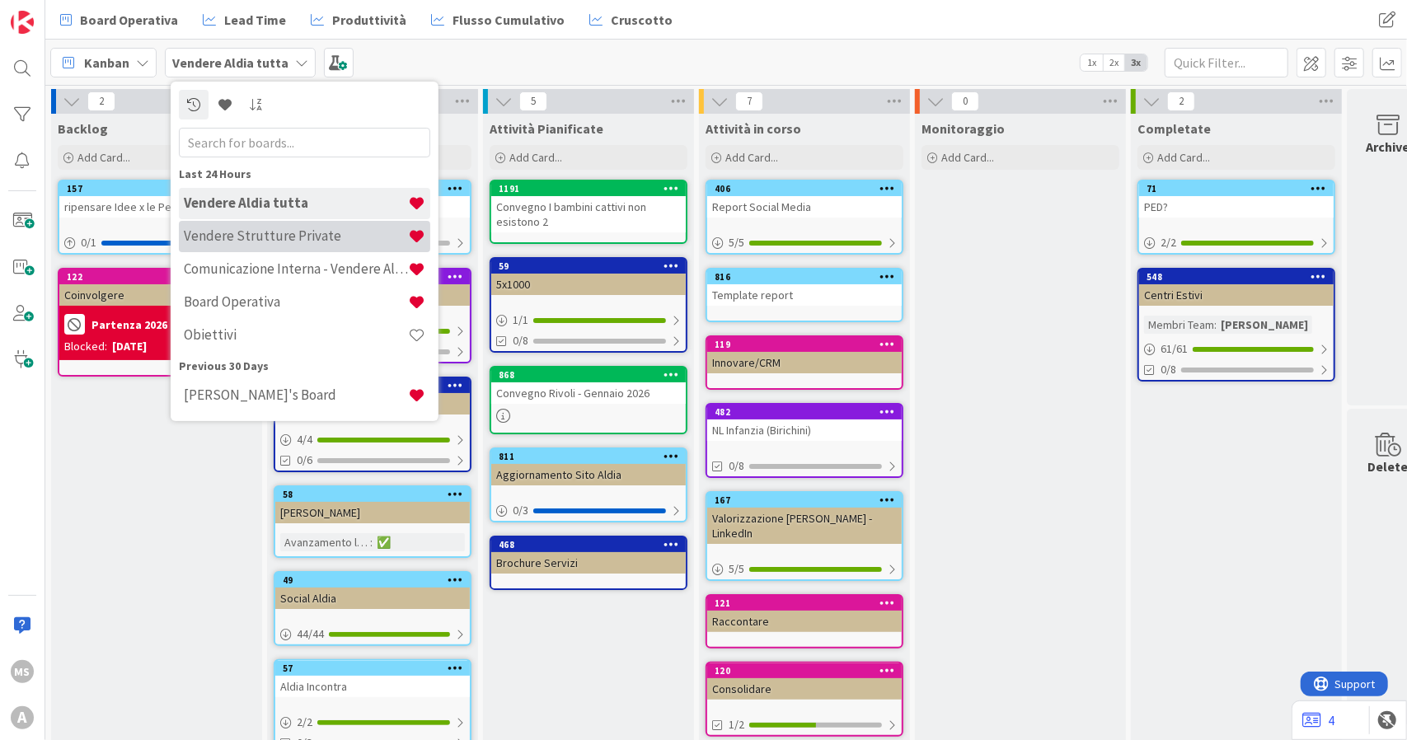
click at [285, 234] on h4 "Vendere Strutture Private" at bounding box center [296, 236] width 224 height 16
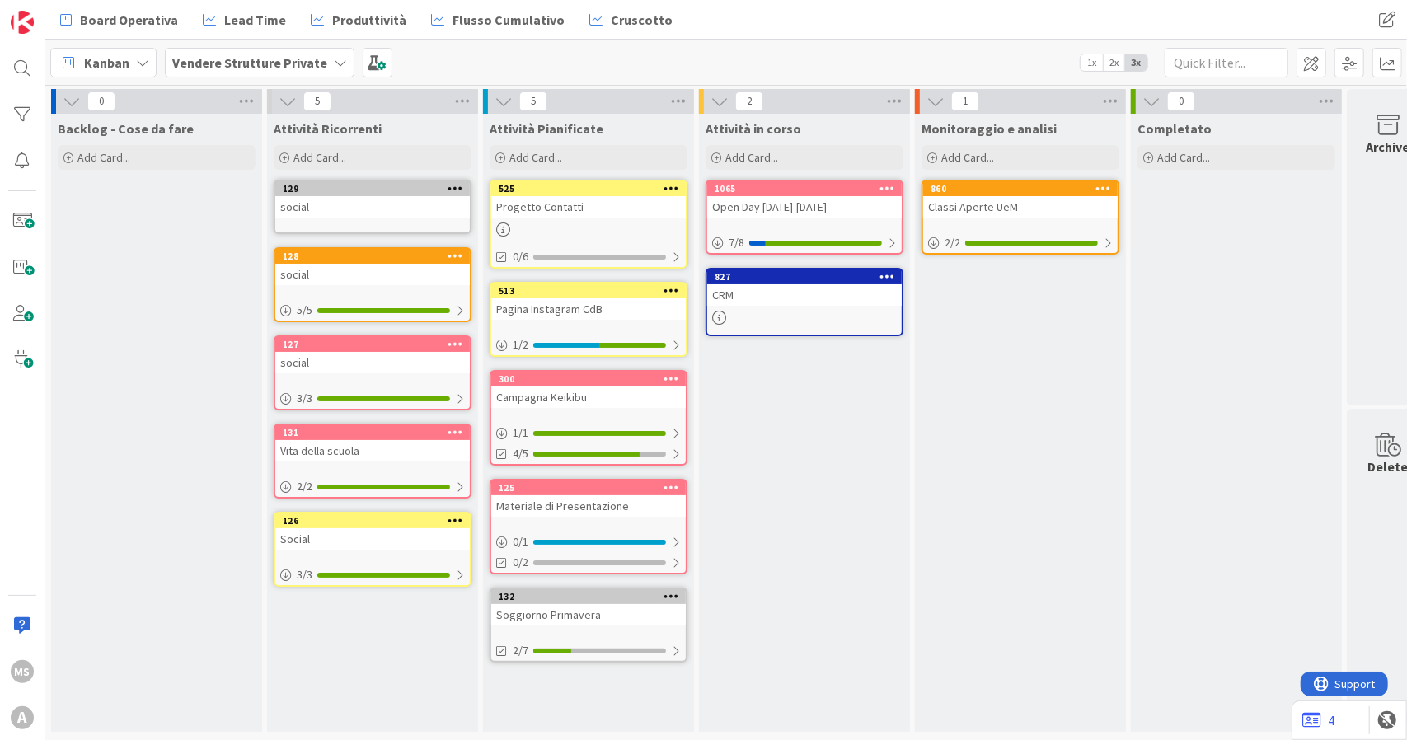
click at [568, 217] on div "525 Progetto Contatti 0/6" at bounding box center [589, 224] width 198 height 89
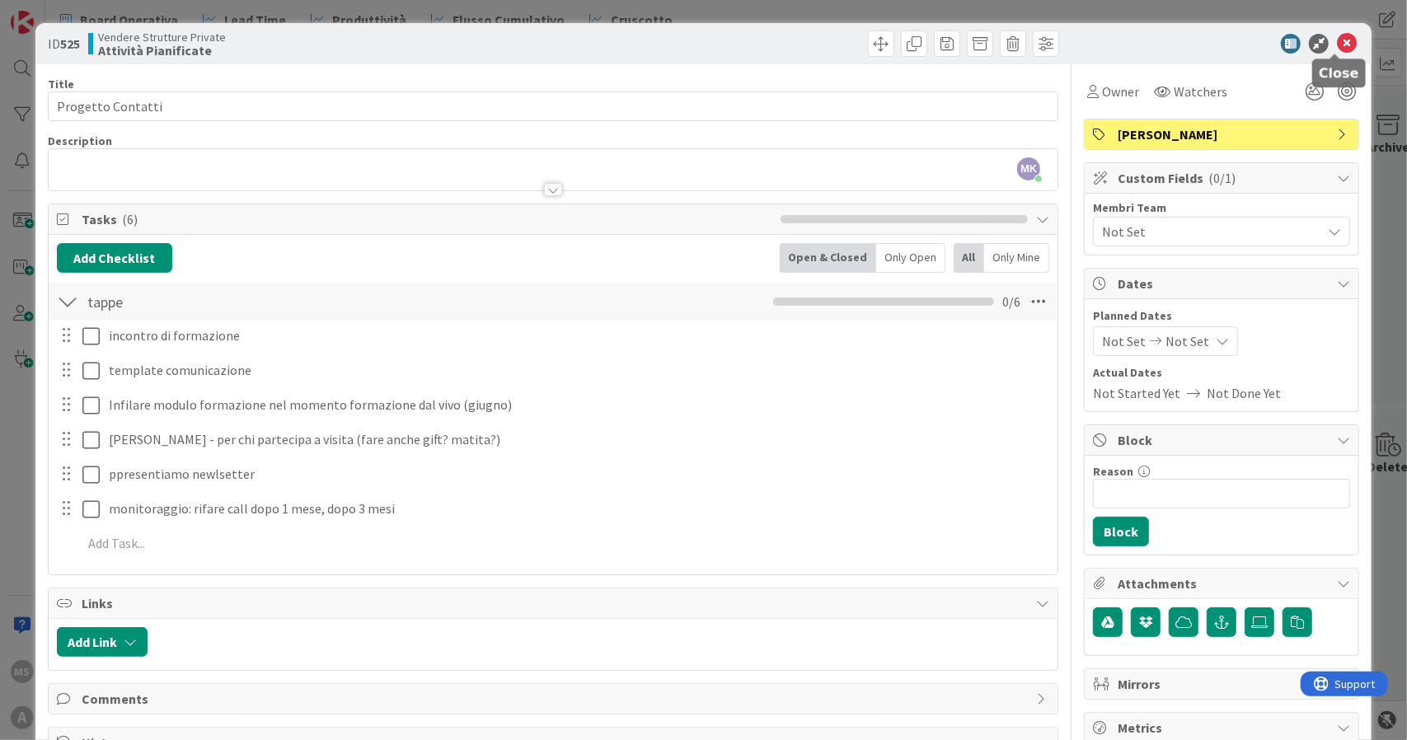
click at [1337, 38] on icon at bounding box center [1347, 44] width 20 height 20
